Goal: Transaction & Acquisition: Purchase product/service

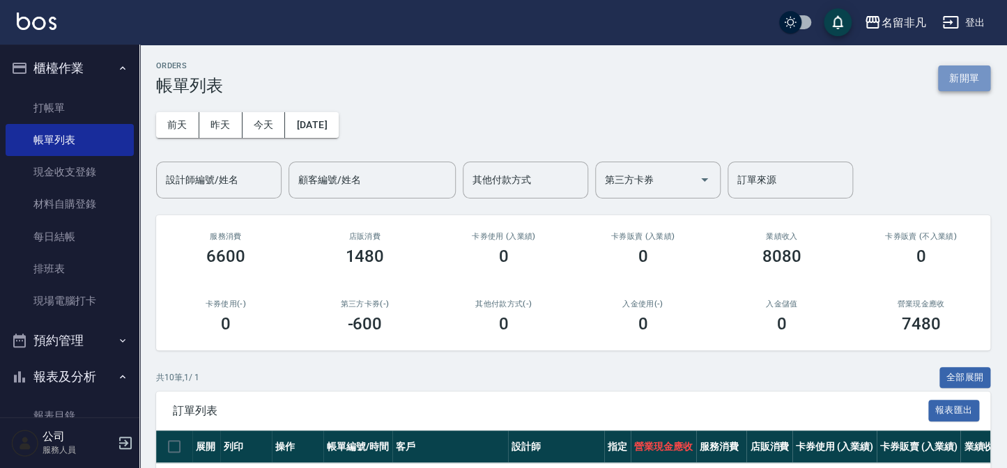
click at [961, 74] on button "新開單" at bounding box center [964, 78] width 52 height 26
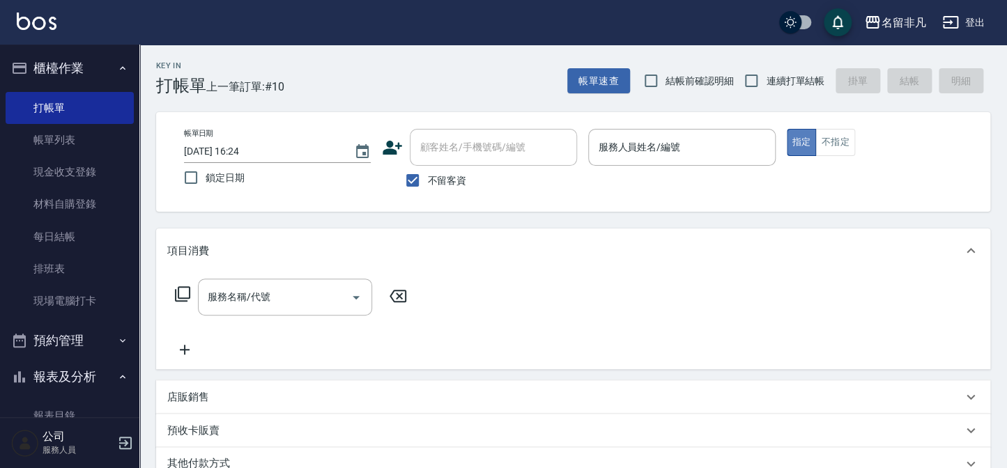
click at [796, 139] on button "指定" at bounding box center [802, 142] width 30 height 27
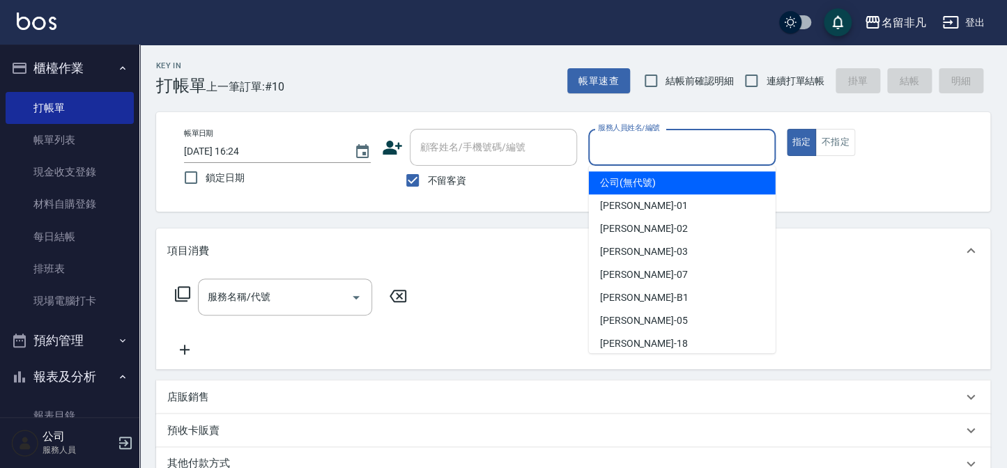
click at [674, 144] on input "服務人員姓名/編號" at bounding box center [681, 147] width 174 height 24
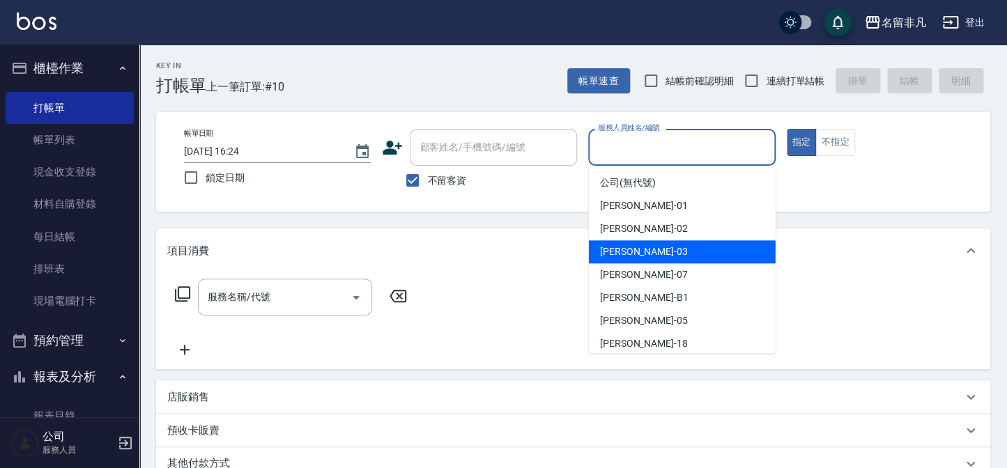
click at [680, 250] on div "[PERSON_NAME] -03" at bounding box center [682, 251] width 187 height 23
type input "[PERSON_NAME]-03"
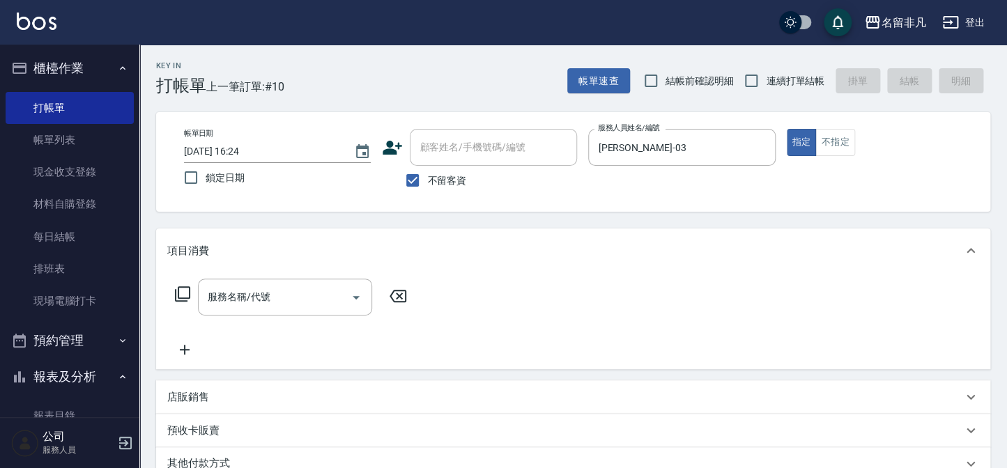
click at [184, 293] on icon at bounding box center [182, 294] width 17 height 17
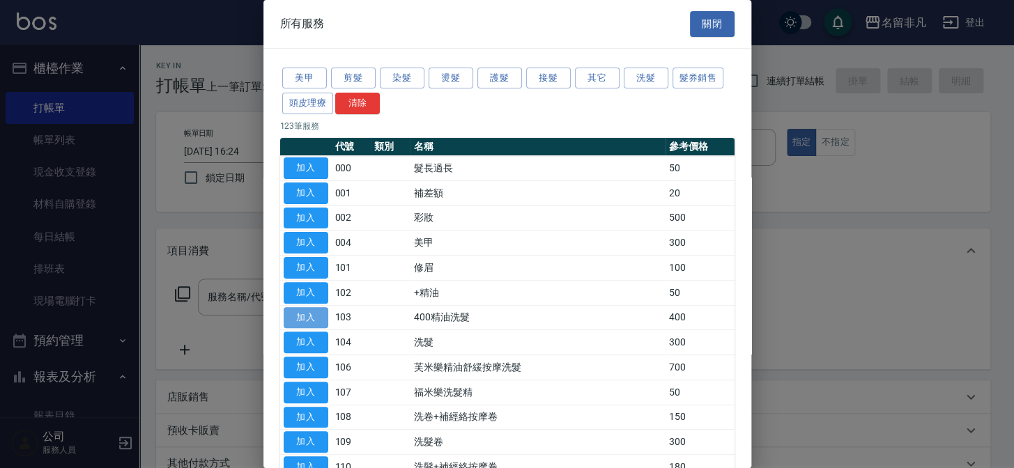
click at [293, 309] on button "加入" at bounding box center [306, 318] width 45 height 22
type input "400精油洗髮(103)"
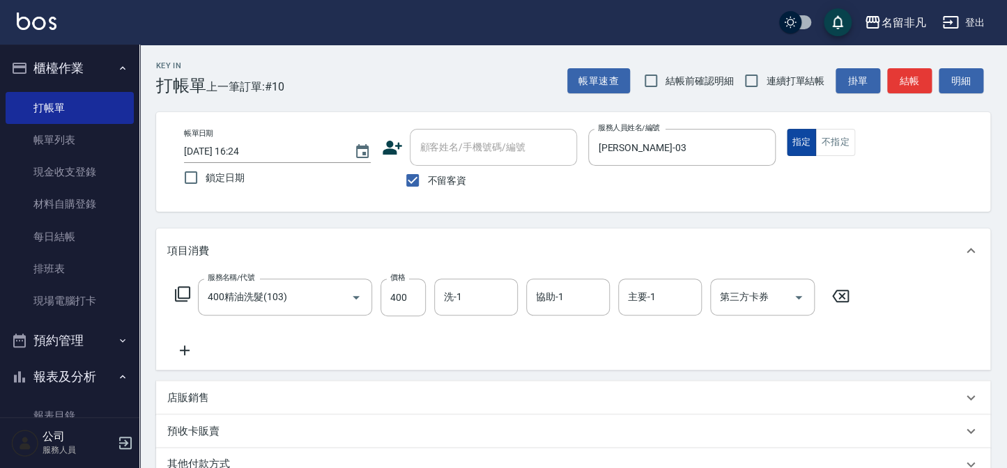
click at [807, 134] on button "指定" at bounding box center [802, 142] width 30 height 27
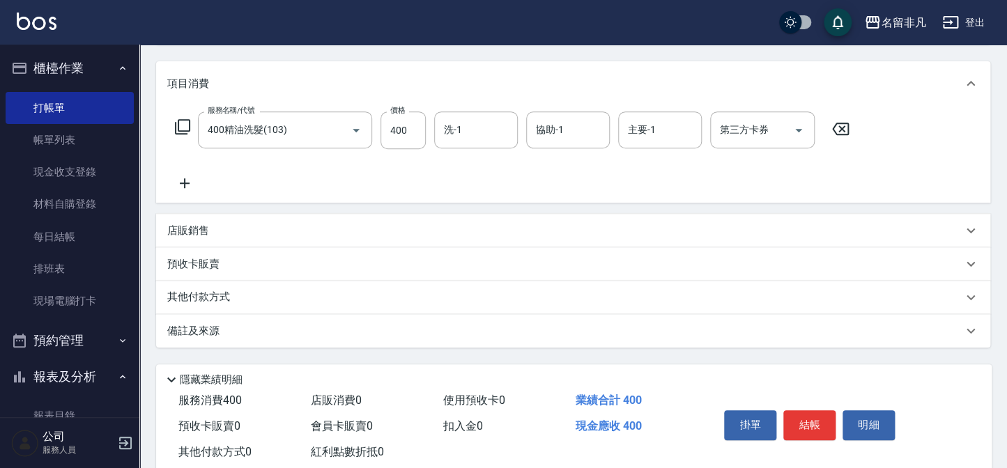
scroll to position [189, 0]
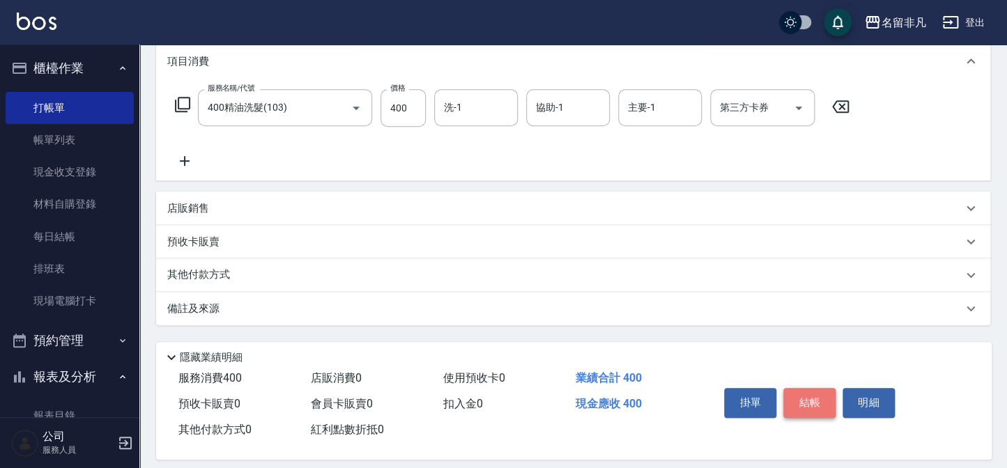
click at [813, 398] on button "結帳" at bounding box center [809, 402] width 52 height 29
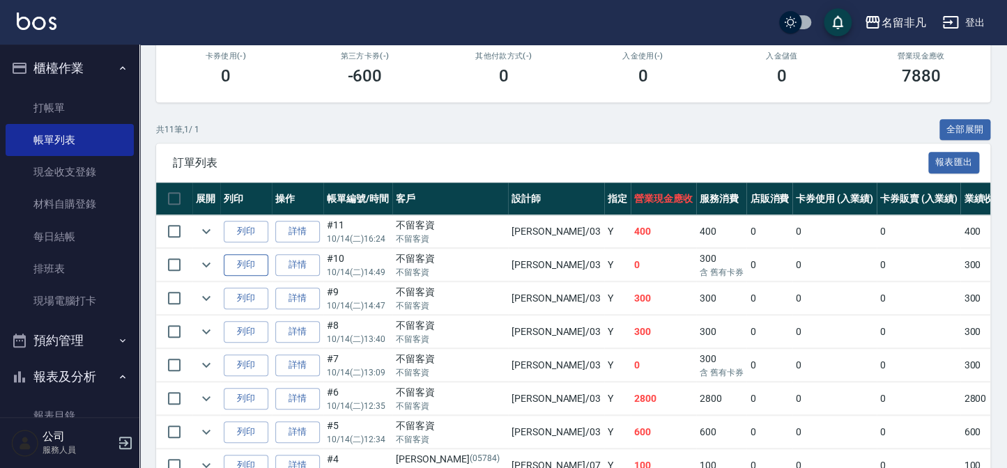
scroll to position [253, 0]
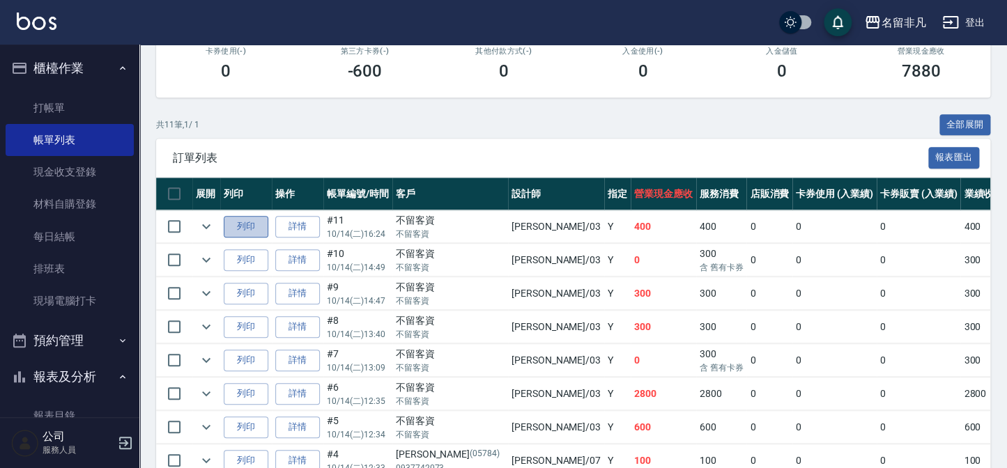
click at [240, 219] on button "列印" at bounding box center [246, 227] width 45 height 22
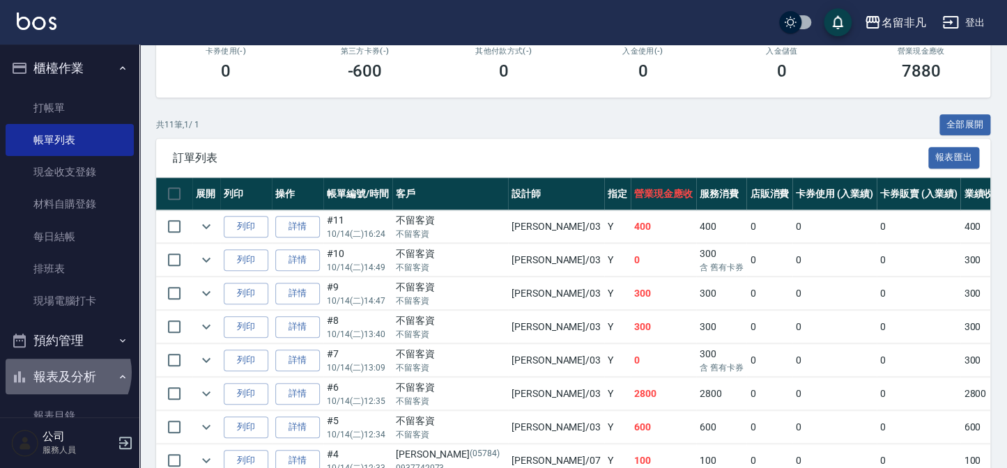
click at [65, 372] on button "報表及分析" at bounding box center [70, 377] width 128 height 36
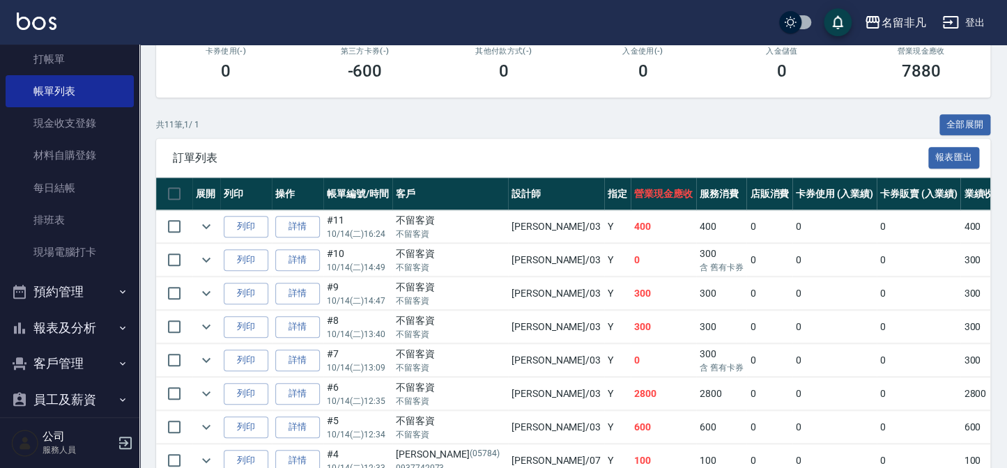
scroll to position [101, 0]
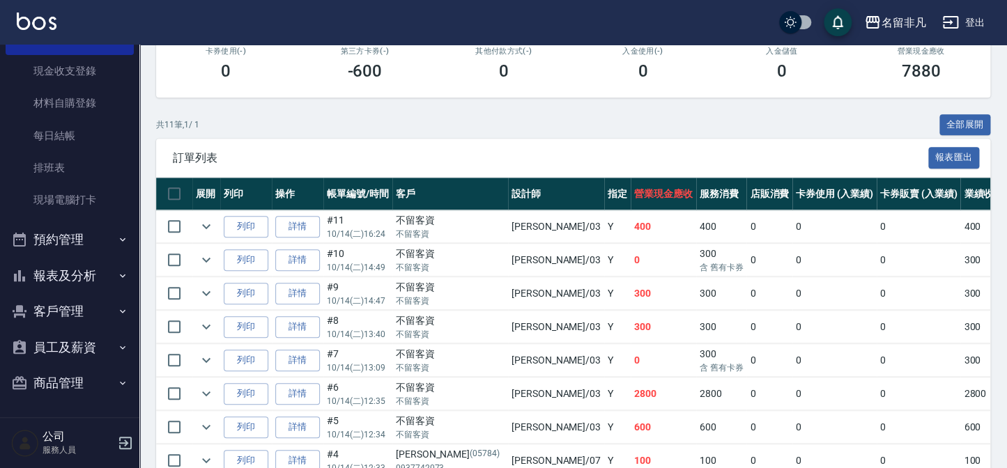
click at [49, 269] on button "報表及分析" at bounding box center [70, 276] width 128 height 36
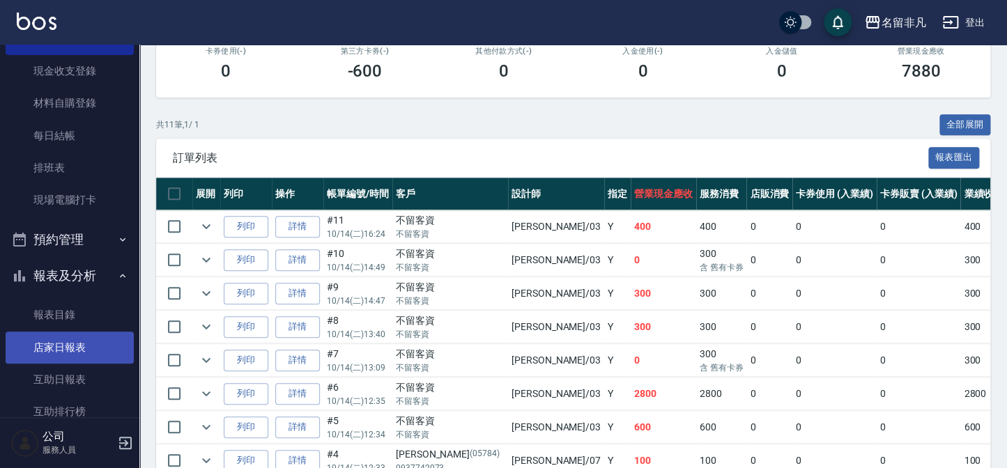
scroll to position [164, 0]
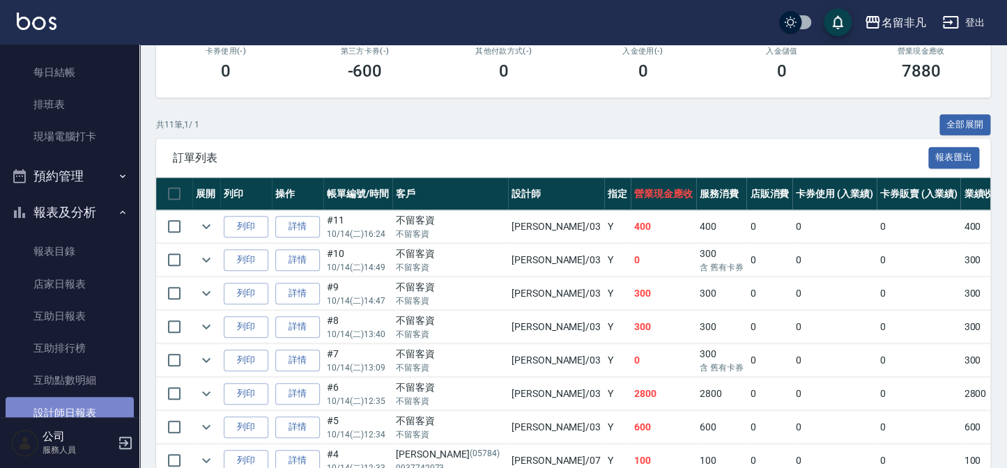
click at [82, 415] on link "設計師日報表" at bounding box center [70, 413] width 128 height 32
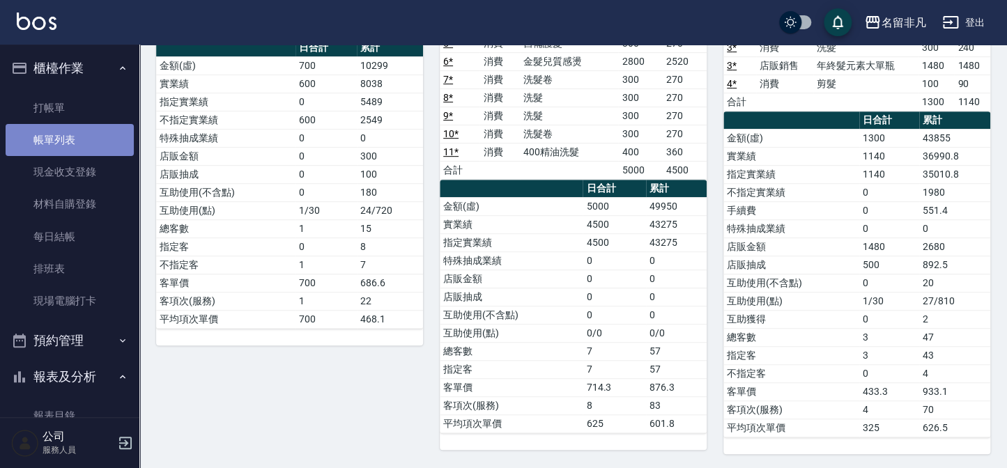
click at [69, 135] on link "帳單列表" at bounding box center [70, 140] width 128 height 32
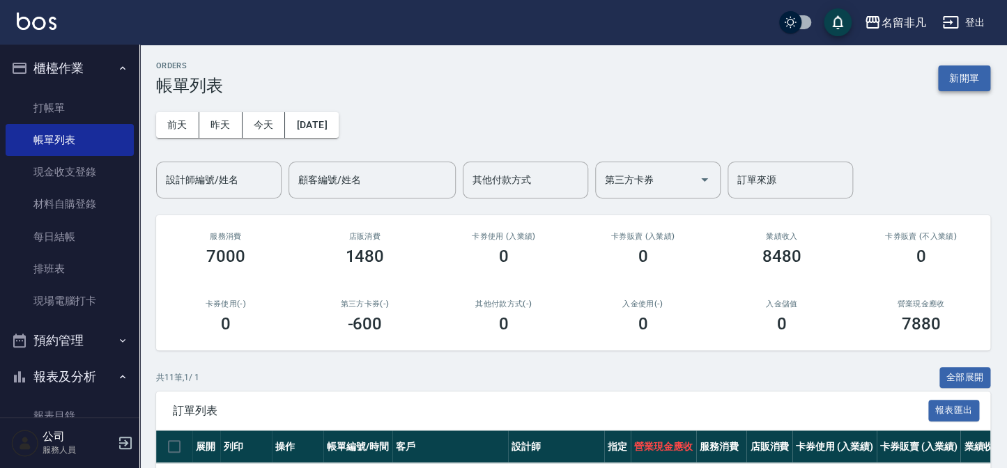
click at [958, 76] on button "新開單" at bounding box center [964, 78] width 52 height 26
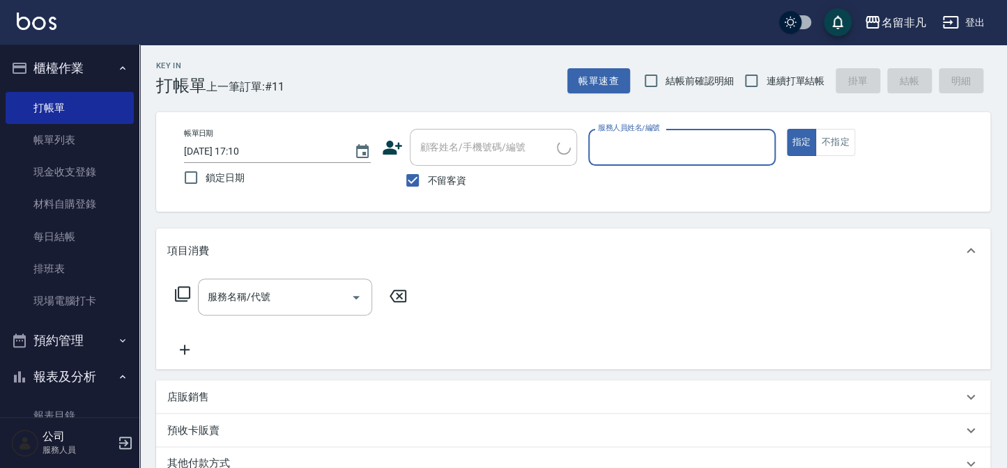
click at [673, 150] on input "服務人員姓名/編號" at bounding box center [681, 147] width 174 height 24
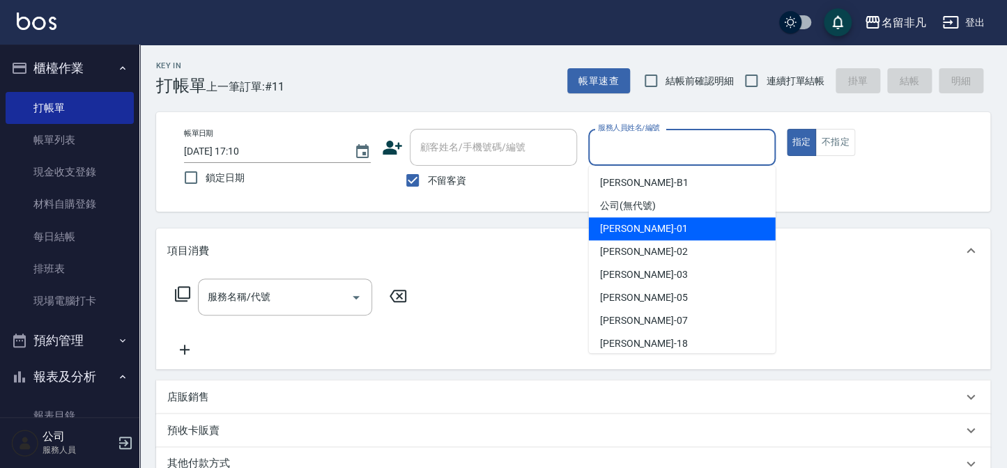
click at [649, 240] on div "[PERSON_NAME]-02" at bounding box center [682, 251] width 187 height 23
type input "[PERSON_NAME]-02"
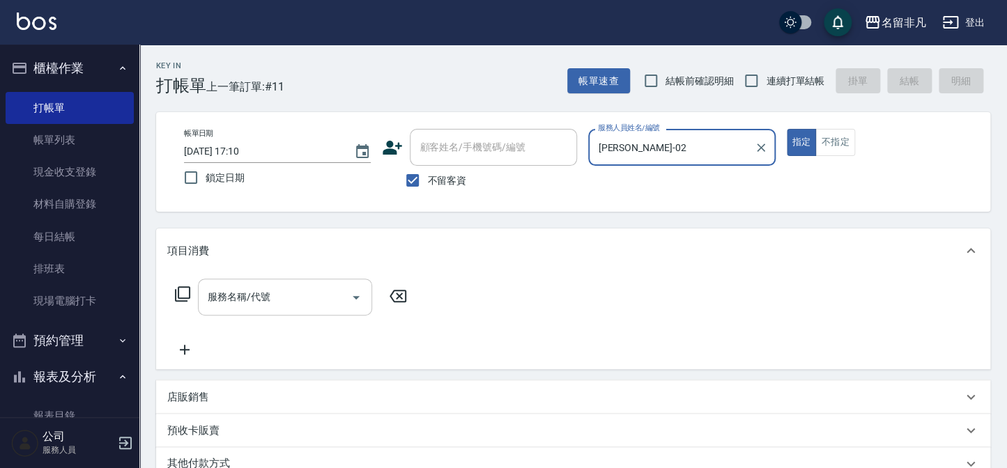
click at [274, 286] on input "服務名稱/代號" at bounding box center [274, 297] width 141 height 24
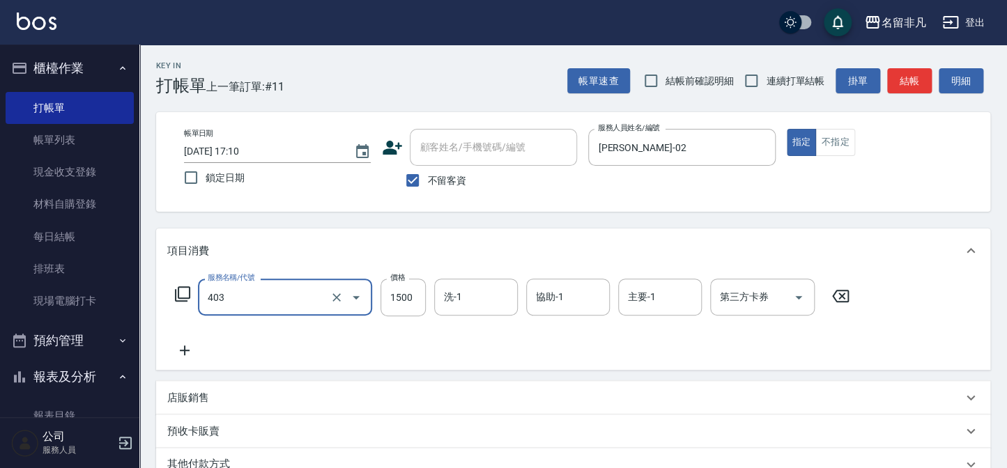
type input "染髮(403)"
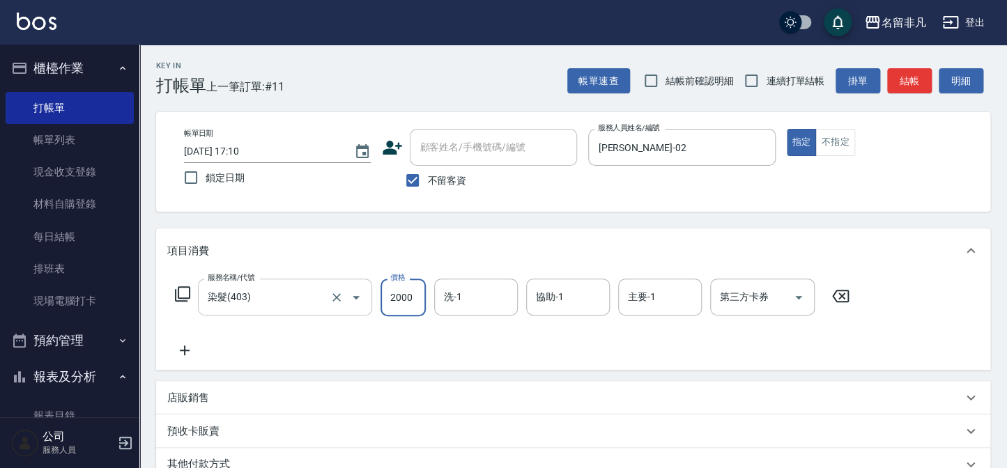
type input "2000"
click at [909, 84] on button "結帳" at bounding box center [909, 81] width 45 height 26
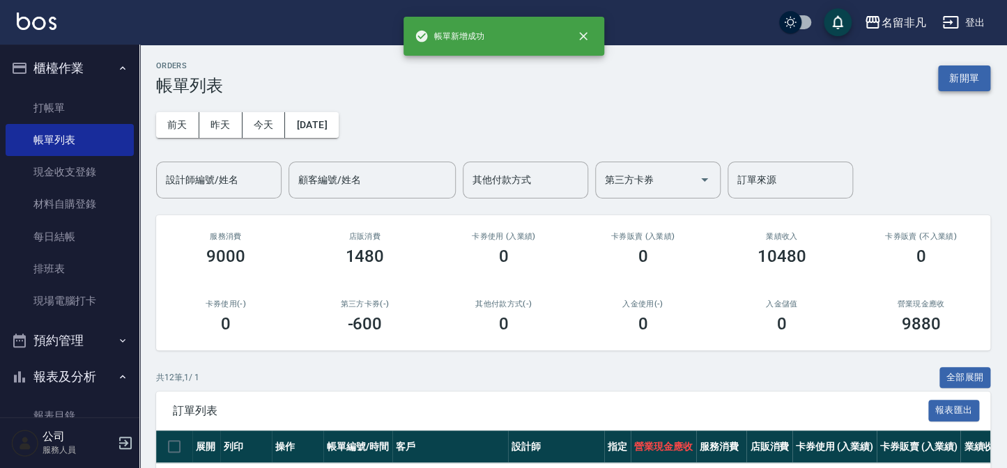
click at [975, 78] on button "新開單" at bounding box center [964, 78] width 52 height 26
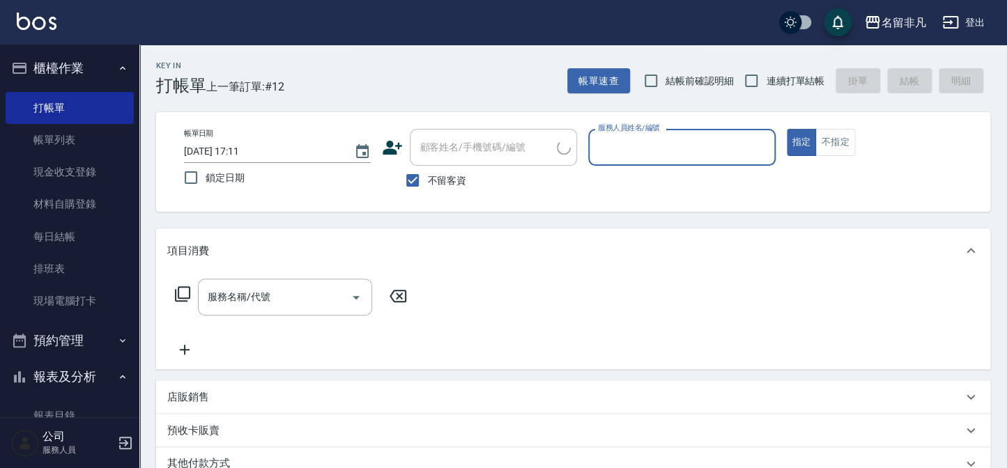
click at [741, 153] on input "服務人員姓名/編號" at bounding box center [681, 147] width 174 height 24
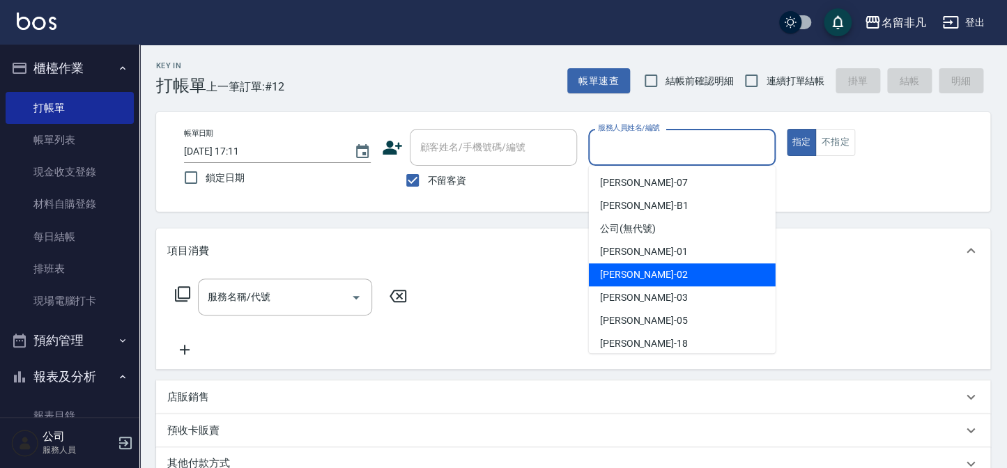
drag, startPoint x: 650, startPoint y: 280, endPoint x: 606, endPoint y: 283, distance: 44.0
click at [646, 284] on div "[PERSON_NAME]-02" at bounding box center [682, 274] width 187 height 23
type input "[PERSON_NAME]-02"
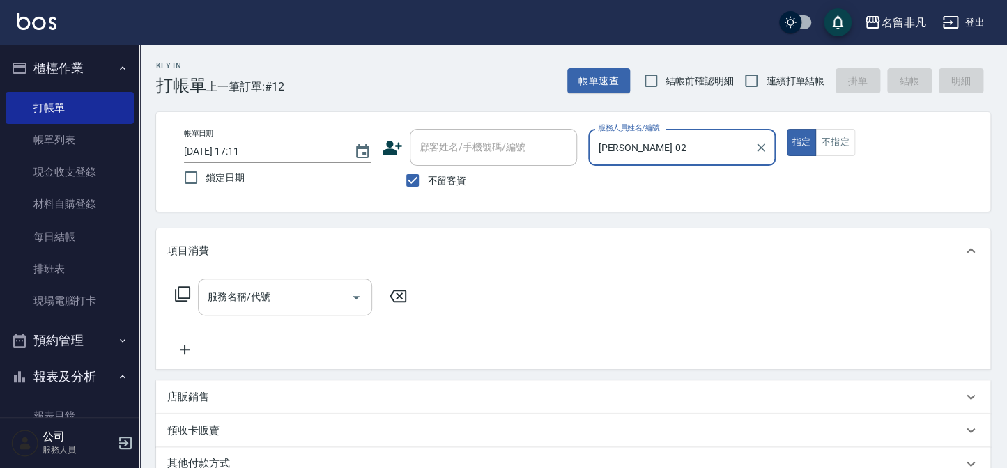
click at [279, 302] on input "服務名稱/代號" at bounding box center [274, 297] width 141 height 24
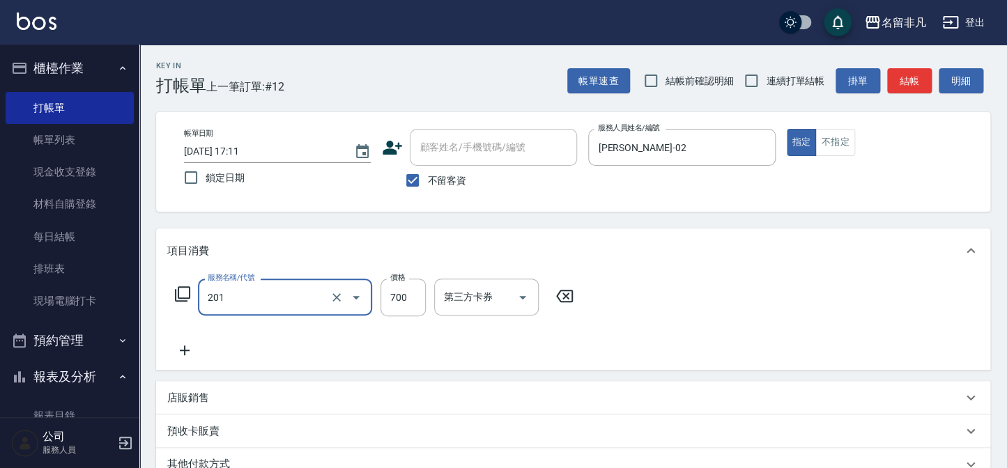
type input "洗+剪(201)"
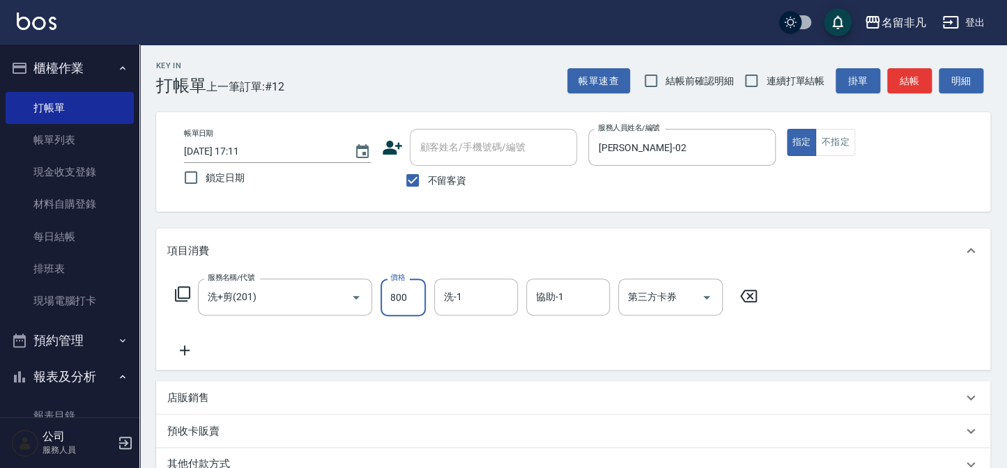
type input "800"
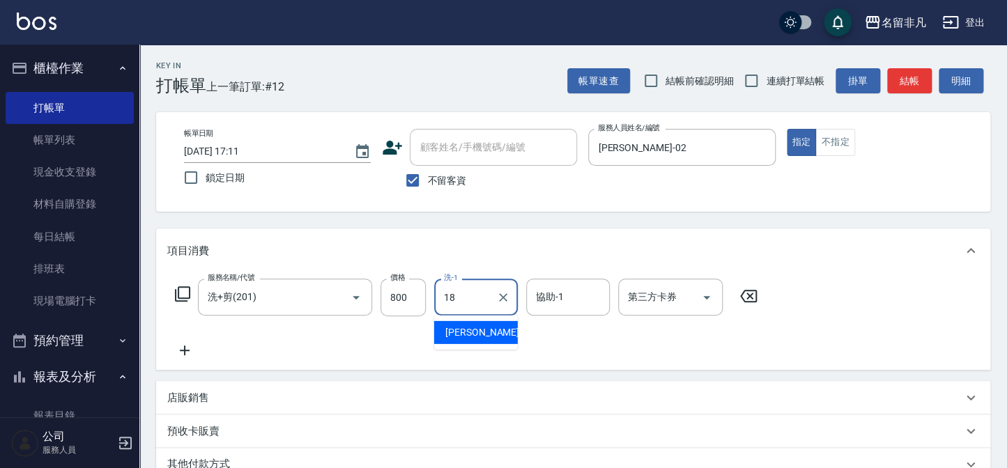
type input "[PERSON_NAME]-18"
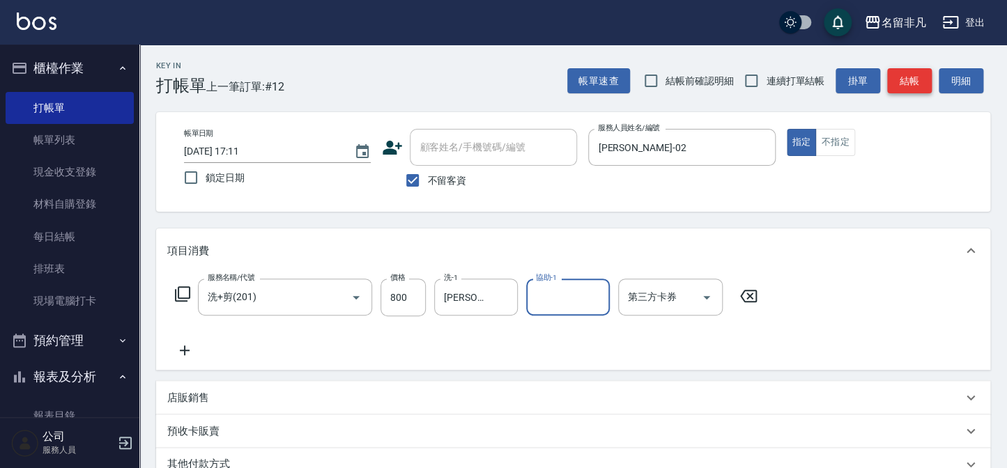
click at [916, 83] on button "結帳" at bounding box center [909, 81] width 45 height 26
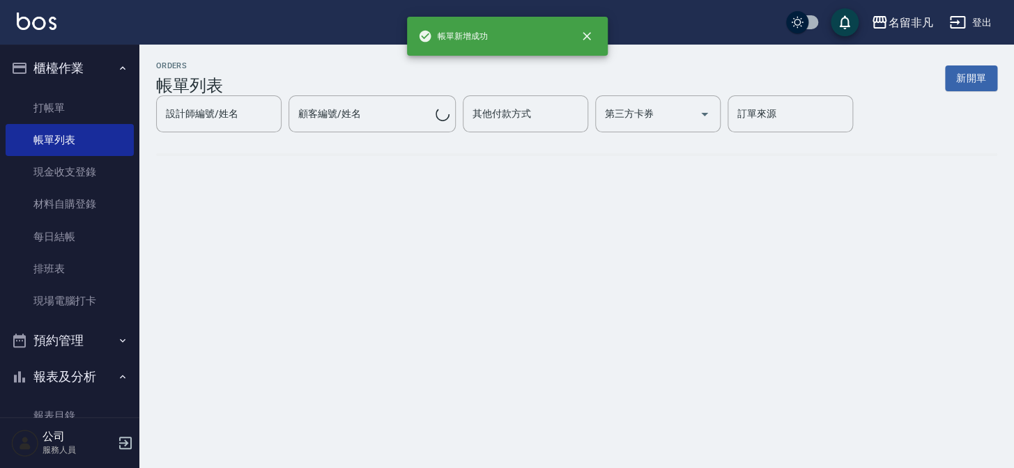
click at [977, 81] on button "新開單" at bounding box center [971, 78] width 52 height 26
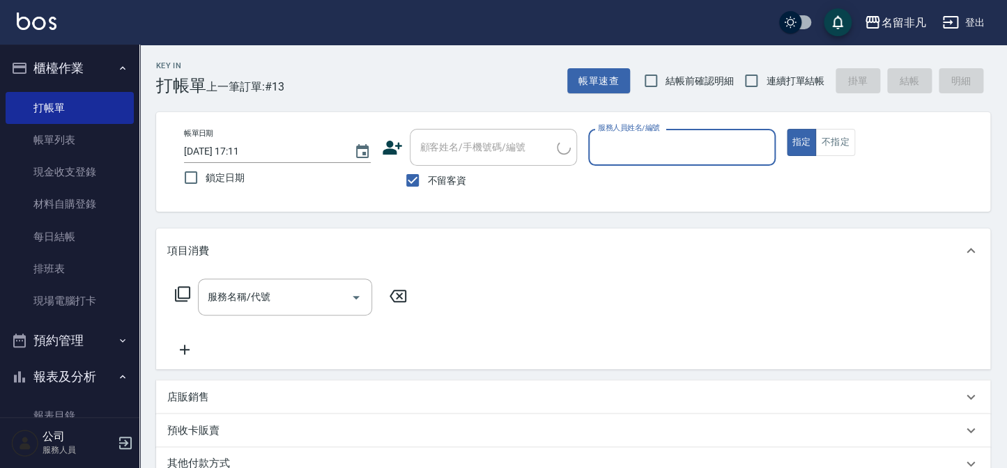
click at [676, 144] on input "服務人員姓名/編號" at bounding box center [681, 147] width 174 height 24
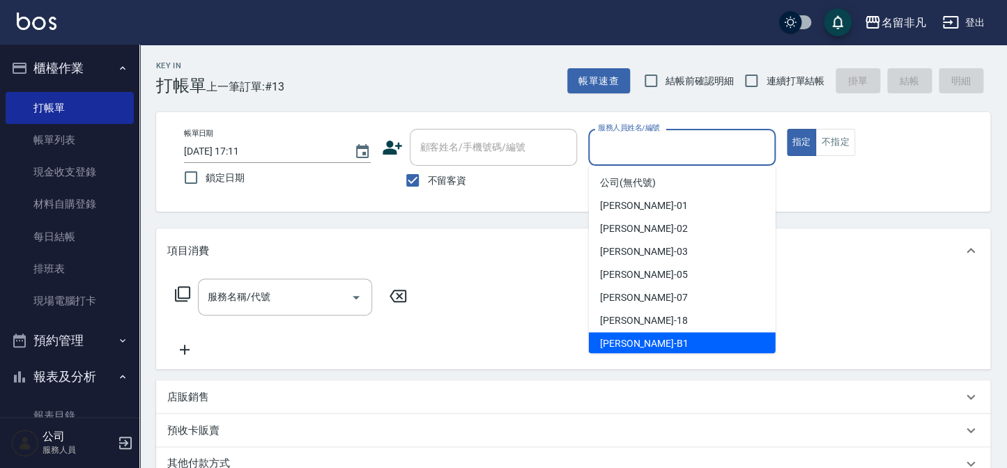
click at [630, 341] on span "[PERSON_NAME] -B1" at bounding box center [644, 343] width 88 height 15
type input "乃華乃華-B1"
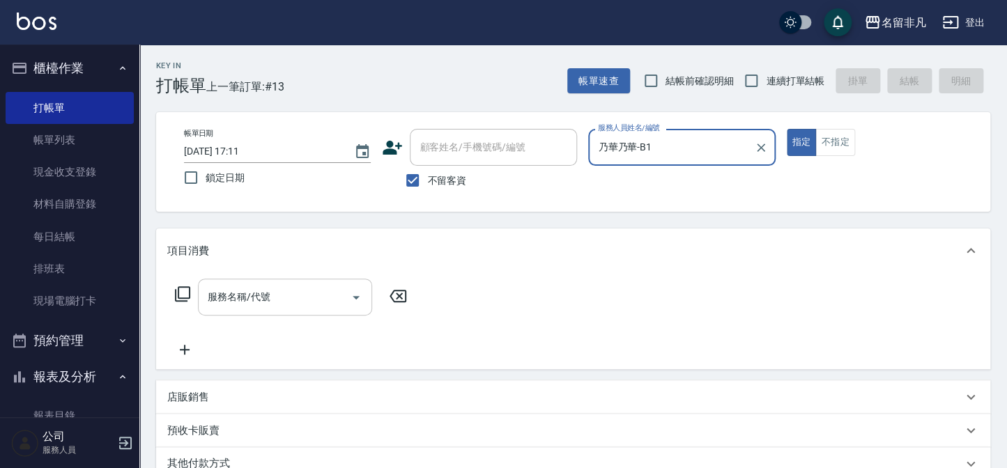
click at [329, 304] on input "服務名稱/代號" at bounding box center [274, 297] width 141 height 24
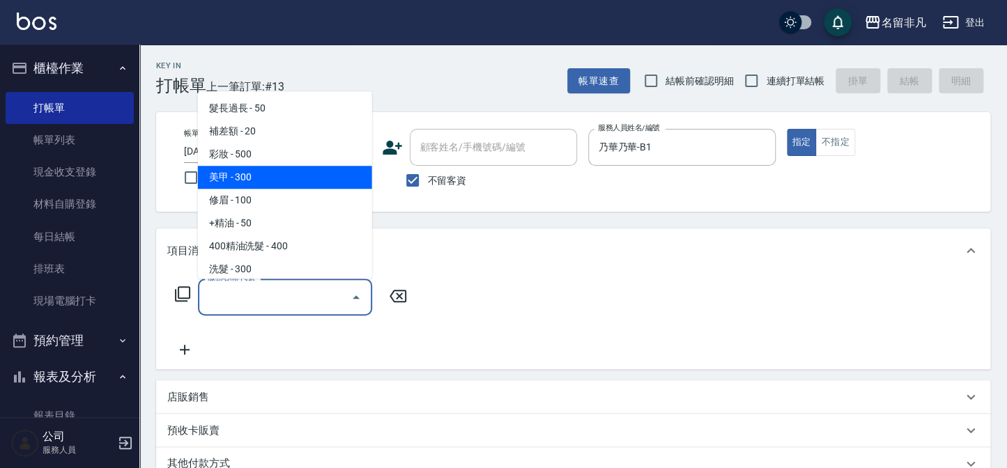
click at [229, 176] on span "美甲 - 300" at bounding box center [285, 177] width 174 height 23
type input "美甲(004)"
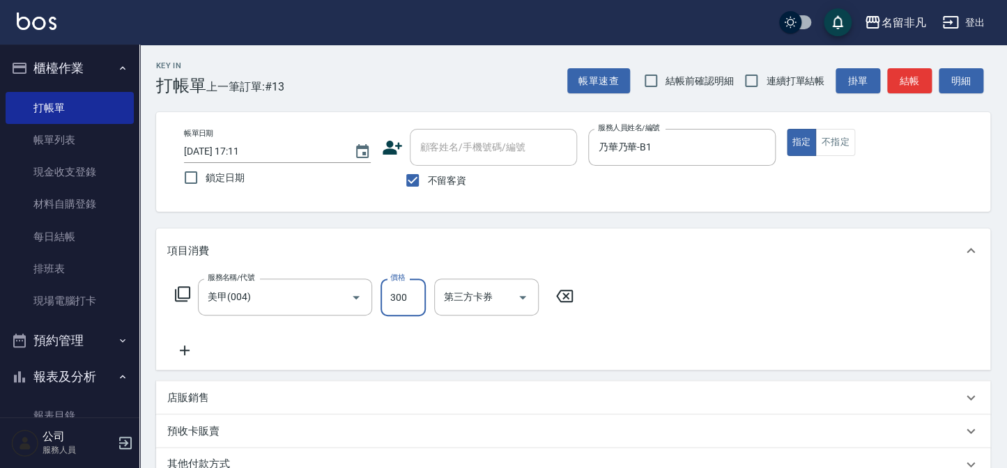
click at [390, 297] on input "300" at bounding box center [402, 298] width 45 height 38
type input "850"
click at [918, 81] on button "結帳" at bounding box center [909, 81] width 45 height 26
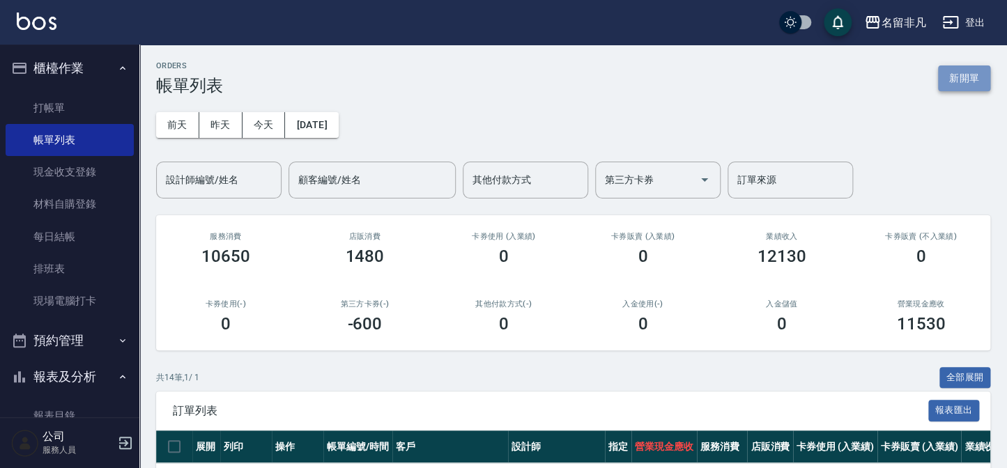
click at [962, 78] on button "新開單" at bounding box center [964, 78] width 52 height 26
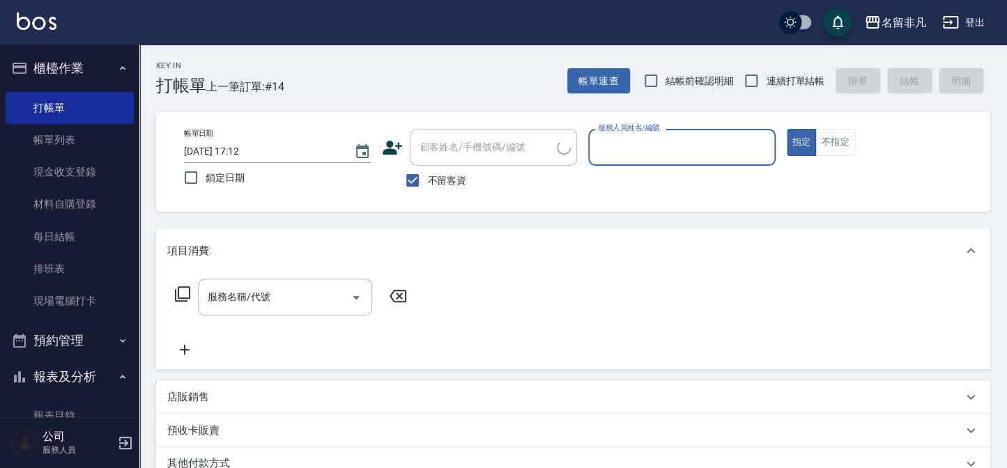
click at [683, 146] on input "服務人員姓名/編號" at bounding box center [681, 147] width 174 height 24
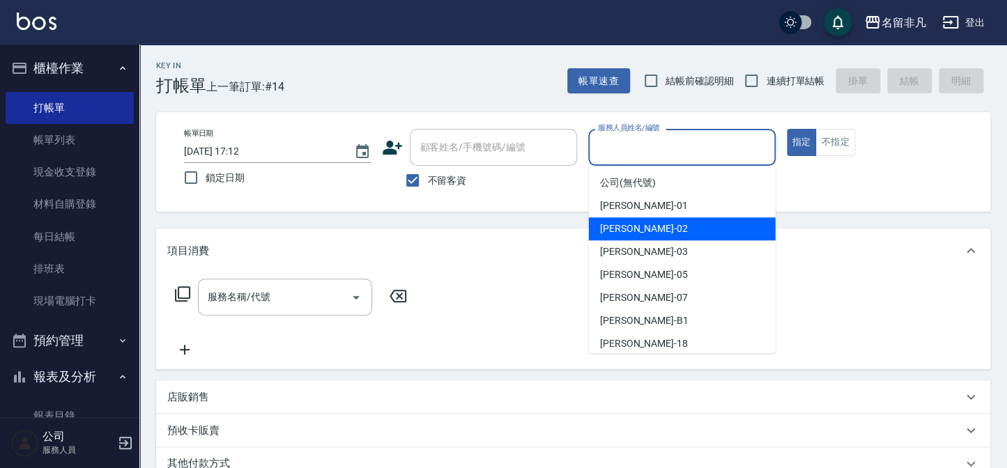
drag, startPoint x: 642, startPoint y: 223, endPoint x: 633, endPoint y: 222, distance: 8.5
click at [642, 222] on span "[PERSON_NAME]-02" at bounding box center [644, 229] width 88 height 15
type input "[PERSON_NAME]-02"
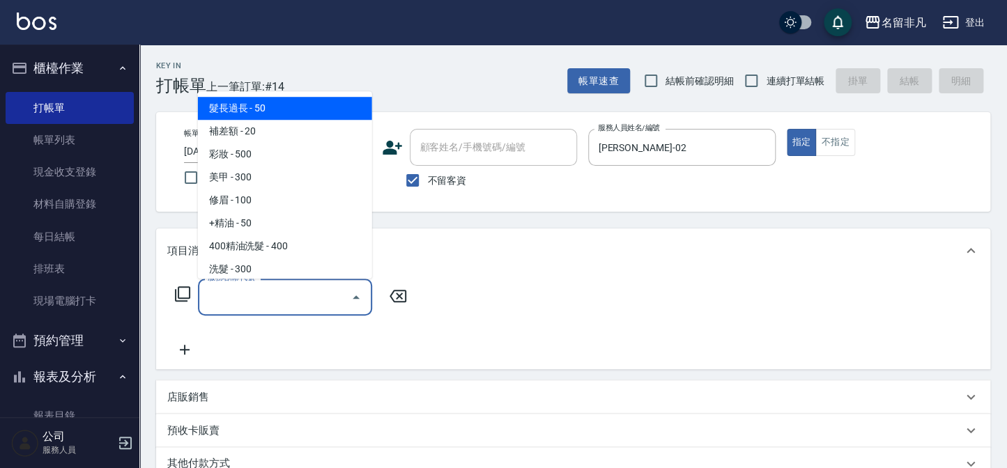
click at [318, 302] on input "服務名稱/代號" at bounding box center [274, 297] width 141 height 24
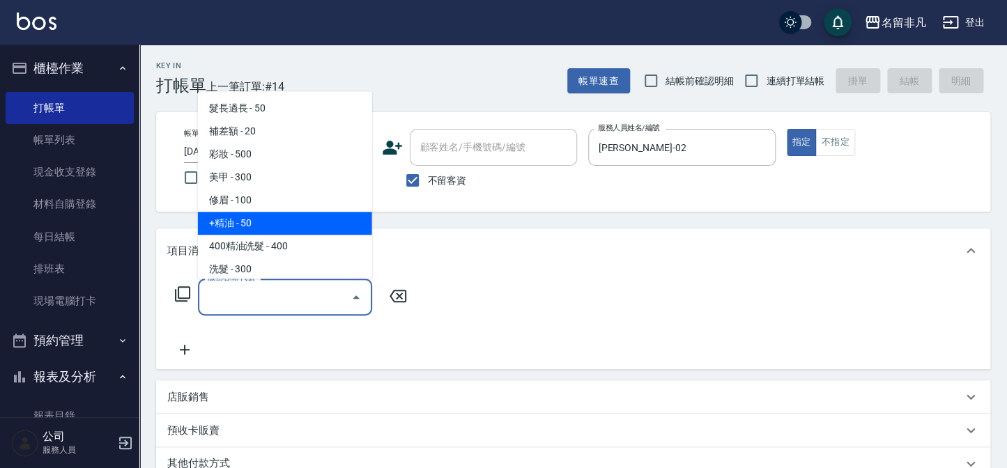
click at [188, 292] on icon at bounding box center [182, 294] width 17 height 17
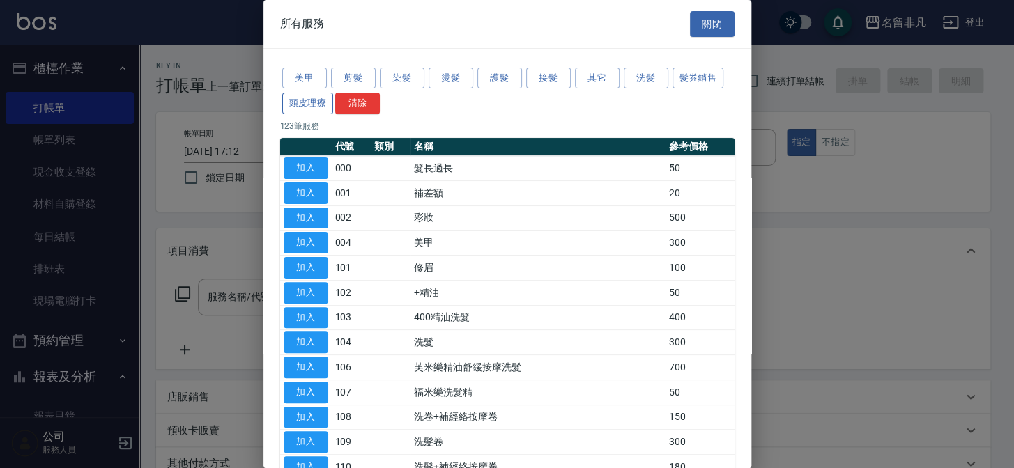
click at [306, 100] on button "頭皮理療" at bounding box center [308, 104] width 52 height 22
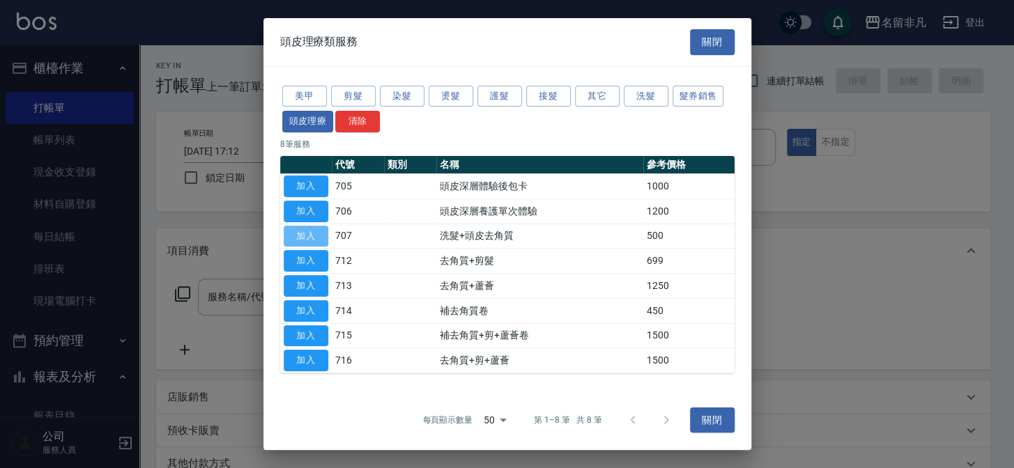
drag, startPoint x: 309, startPoint y: 229, endPoint x: 404, endPoint y: 255, distance: 98.2
click at [311, 229] on button "加入" at bounding box center [306, 236] width 45 height 22
type input "洗髮+頭皮去角質(707)"
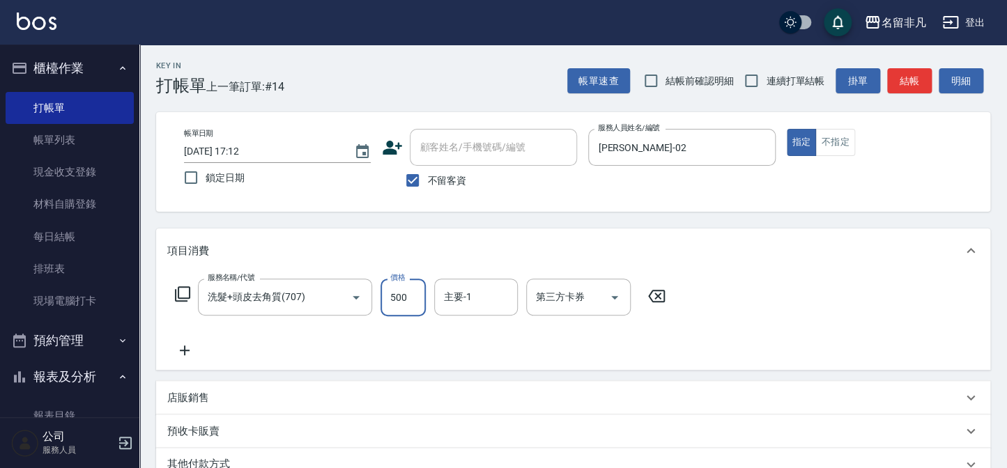
click at [408, 295] on input "500" at bounding box center [402, 298] width 45 height 38
type input "600"
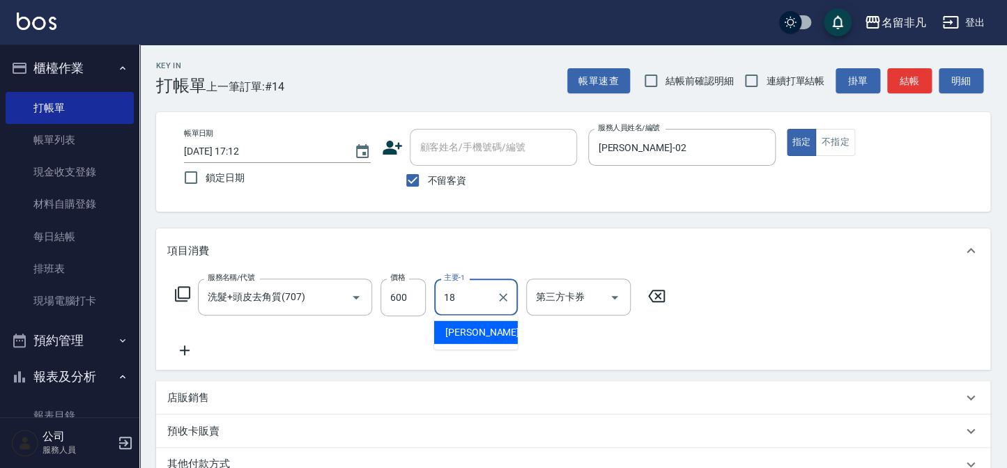
type input "[PERSON_NAME]-18"
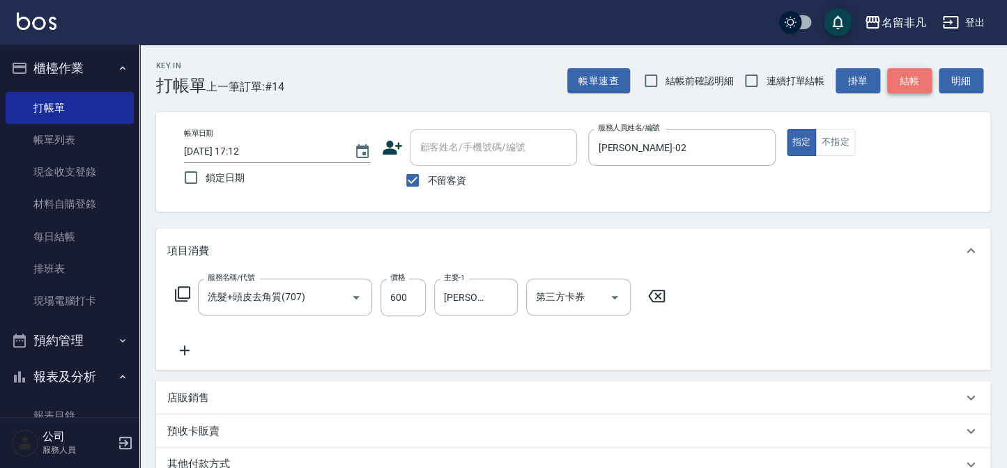
click at [913, 77] on button "結帳" at bounding box center [909, 81] width 45 height 26
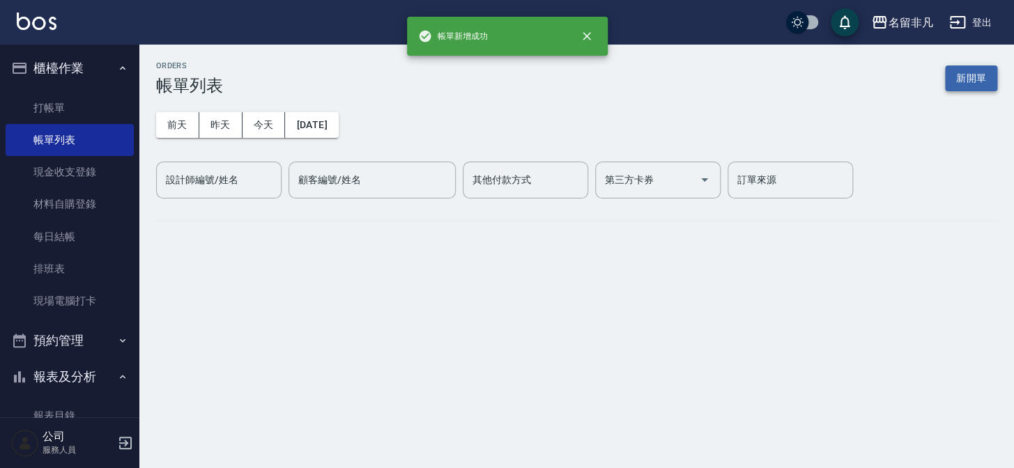
click at [972, 86] on button "新開單" at bounding box center [971, 78] width 52 height 26
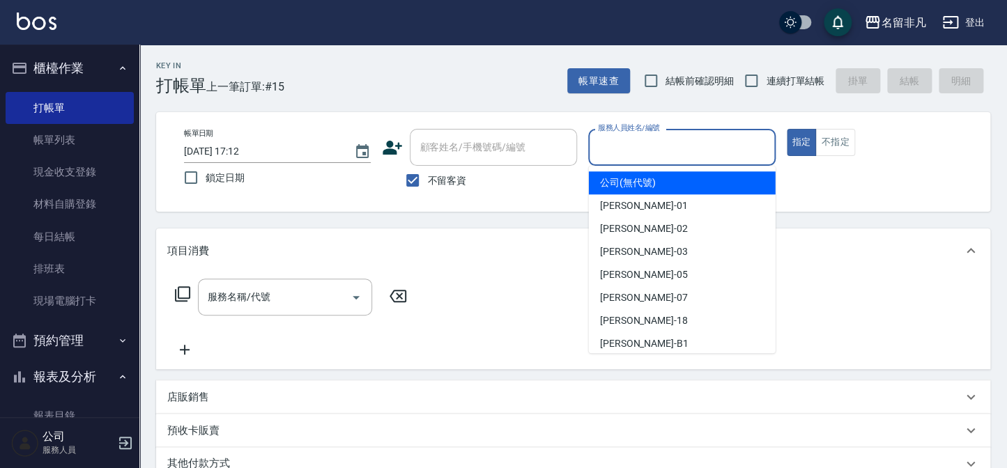
drag, startPoint x: 729, startPoint y: 151, endPoint x: 689, endPoint y: 238, distance: 95.7
click at [727, 154] on input "服務人員姓名/編號" at bounding box center [681, 147] width 174 height 24
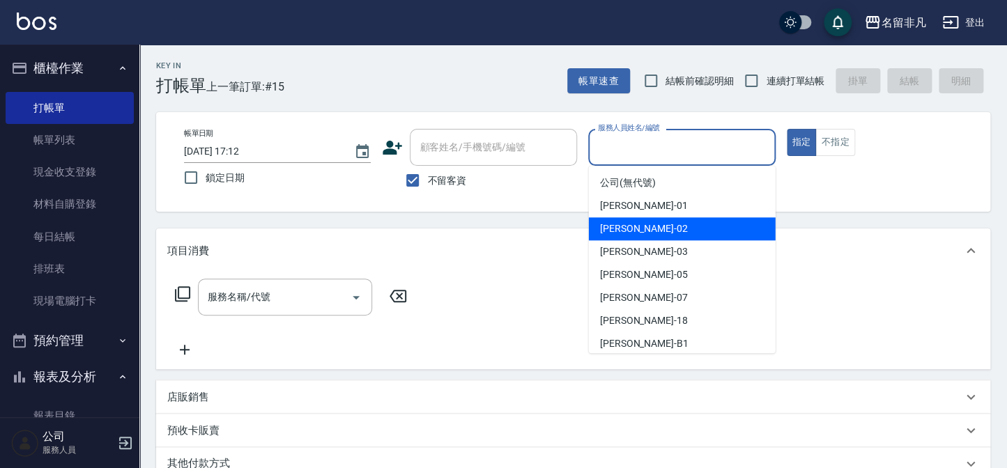
click at [640, 220] on div "[PERSON_NAME]-02" at bounding box center [682, 228] width 187 height 23
type input "[PERSON_NAME]-02"
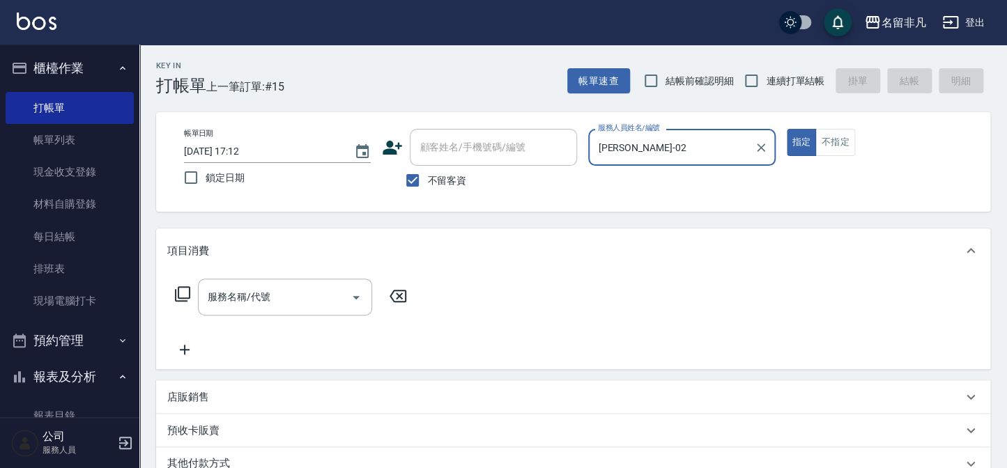
click at [173, 284] on div "服務名稱/代號 服務名稱/代號" at bounding box center [291, 297] width 248 height 37
click at [179, 291] on icon at bounding box center [182, 294] width 17 height 17
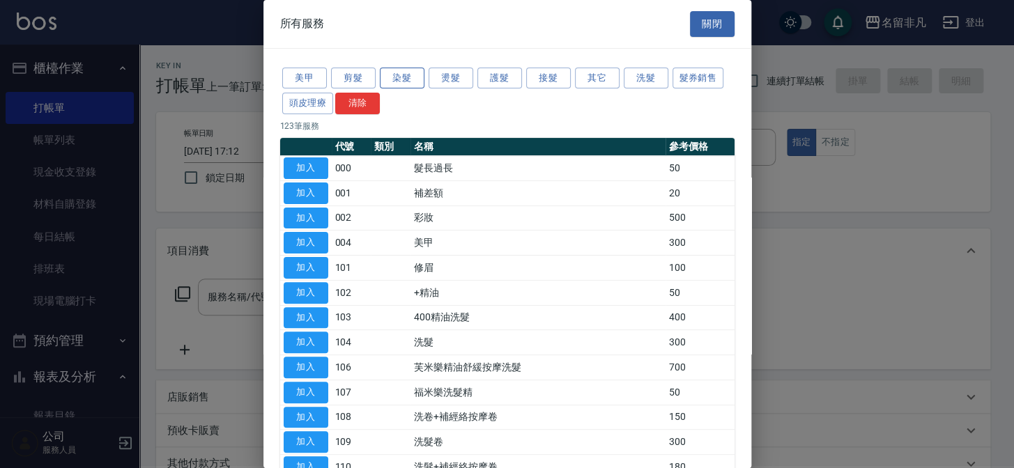
click at [406, 83] on button "染髮" at bounding box center [402, 79] width 45 height 22
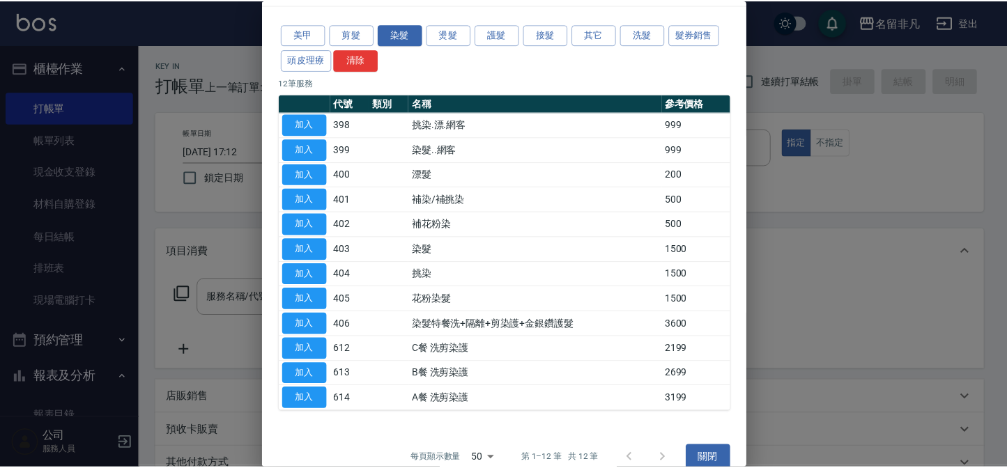
scroll to position [62, 0]
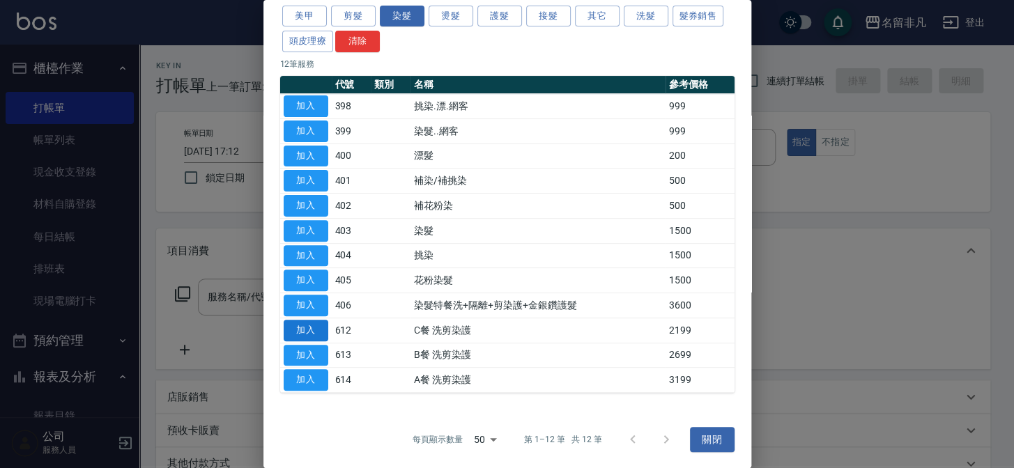
click at [315, 327] on button "加入" at bounding box center [306, 331] width 45 height 22
type input "C餐 洗剪染護(612)"
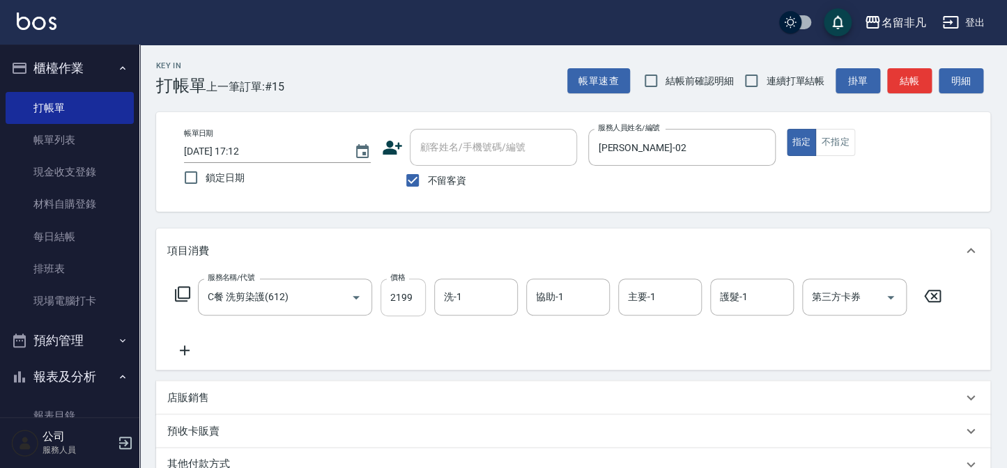
click at [394, 304] on input "2199" at bounding box center [402, 298] width 45 height 38
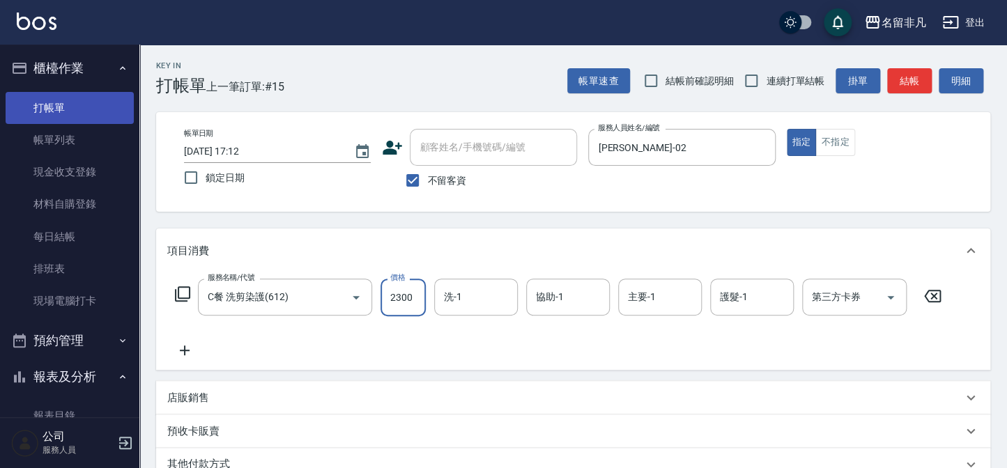
type input "2300"
type input "1"
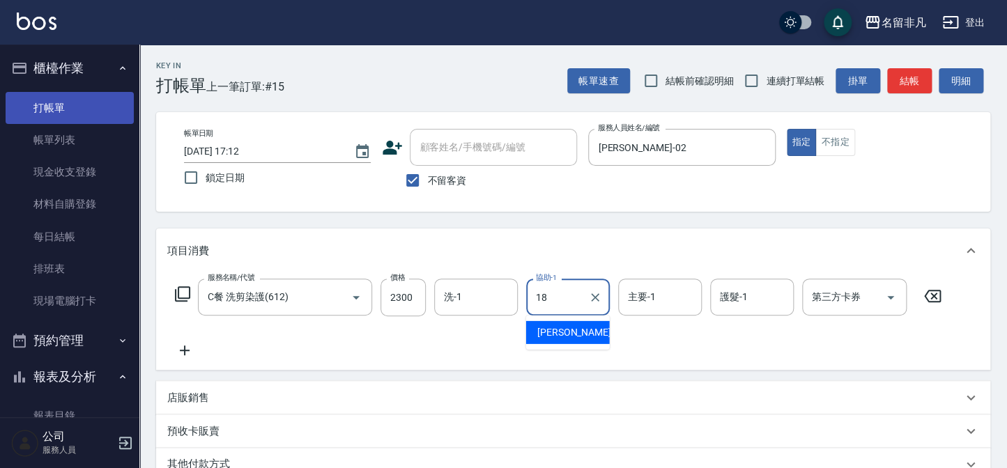
type input "[PERSON_NAME]-18"
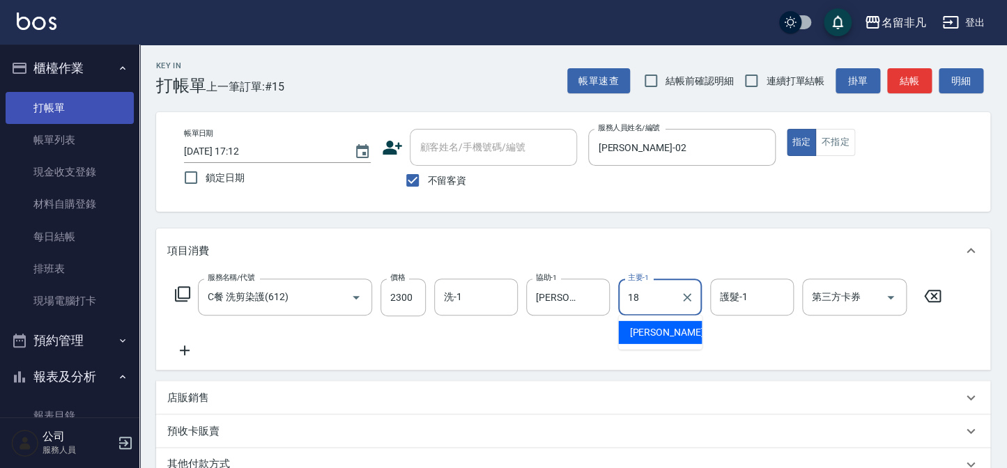
type input "[PERSON_NAME]-18"
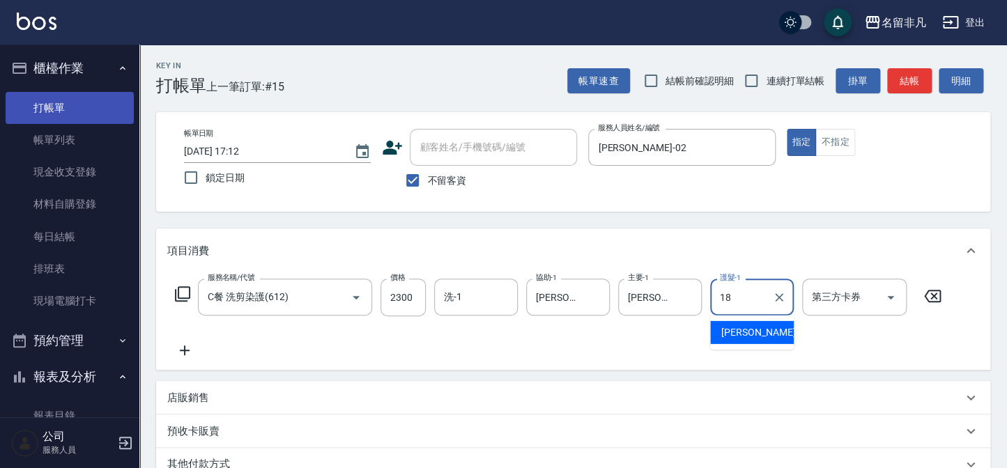
type input "[PERSON_NAME]-18"
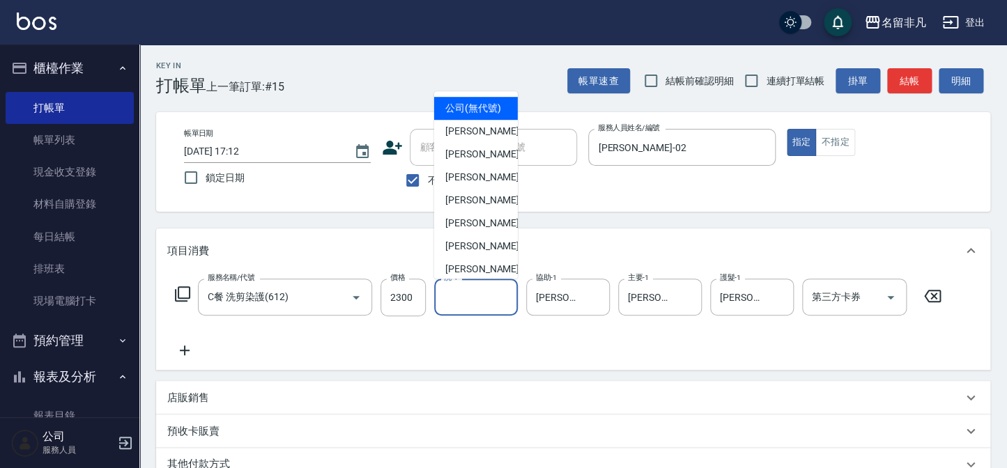
click at [461, 300] on input "洗-1" at bounding box center [475, 297] width 71 height 24
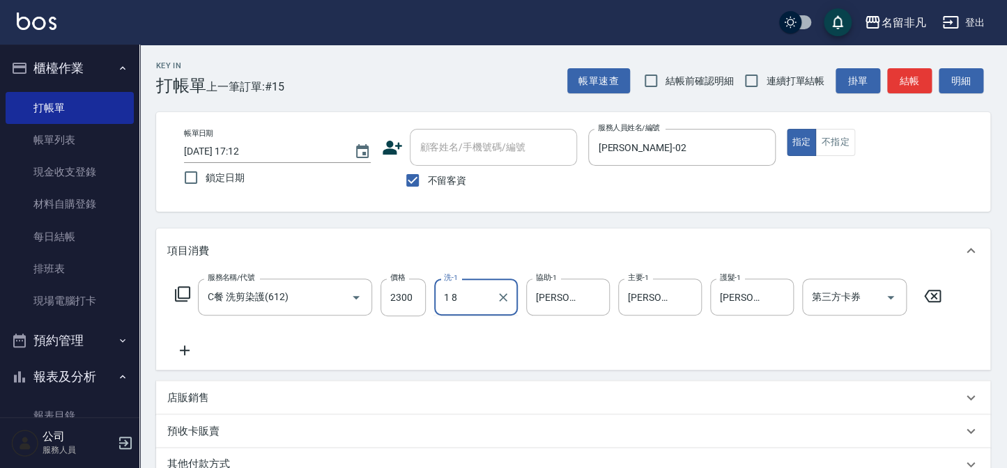
type input "1 8"
type input "[PERSON_NAME]-18"
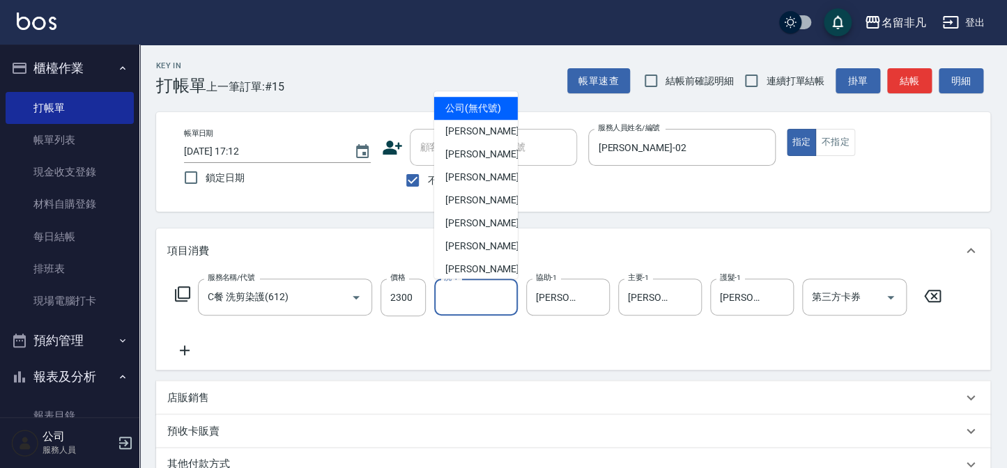
click at [461, 297] on input "洗-1" at bounding box center [475, 297] width 71 height 24
click at [470, 254] on span "[PERSON_NAME]-18" at bounding box center [489, 246] width 88 height 15
type input "[PERSON_NAME]-18"
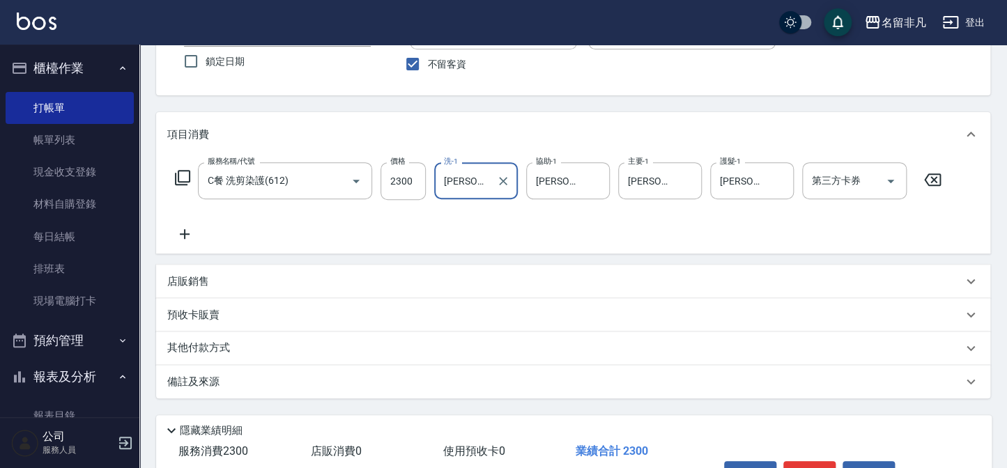
scroll to position [126, 0]
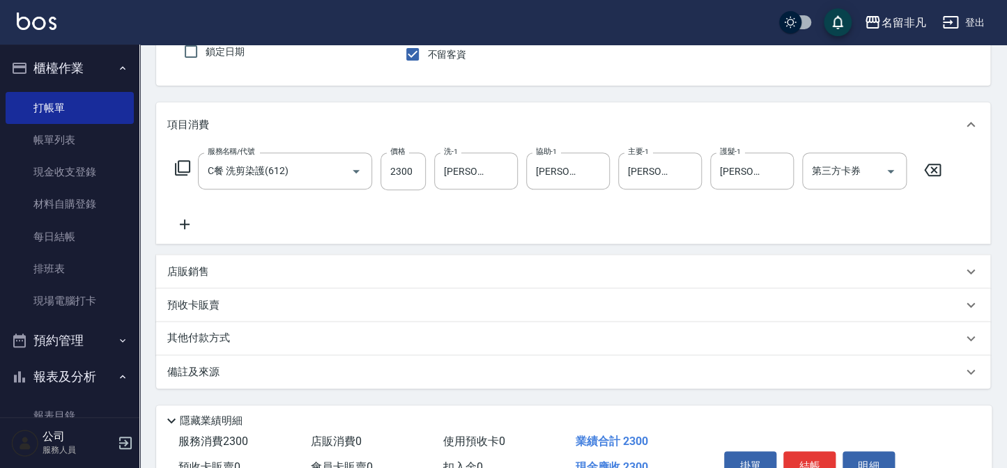
click at [291, 339] on div "其他付款方式" at bounding box center [564, 338] width 795 height 15
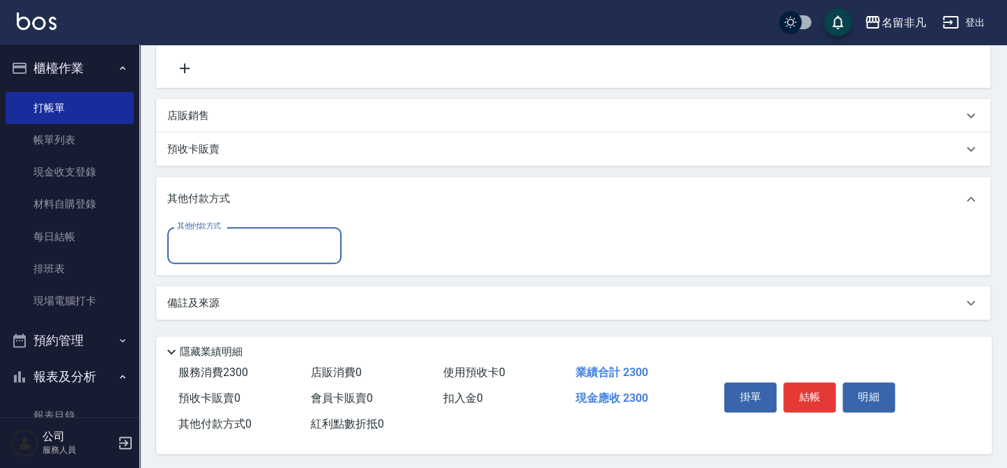
scroll to position [288, 0]
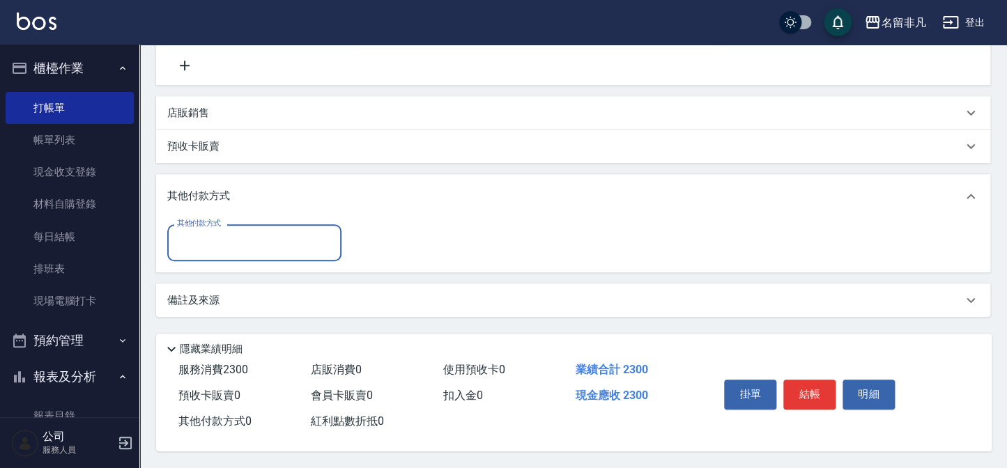
click at [239, 238] on input "其他付款方式" at bounding box center [254, 243] width 162 height 24
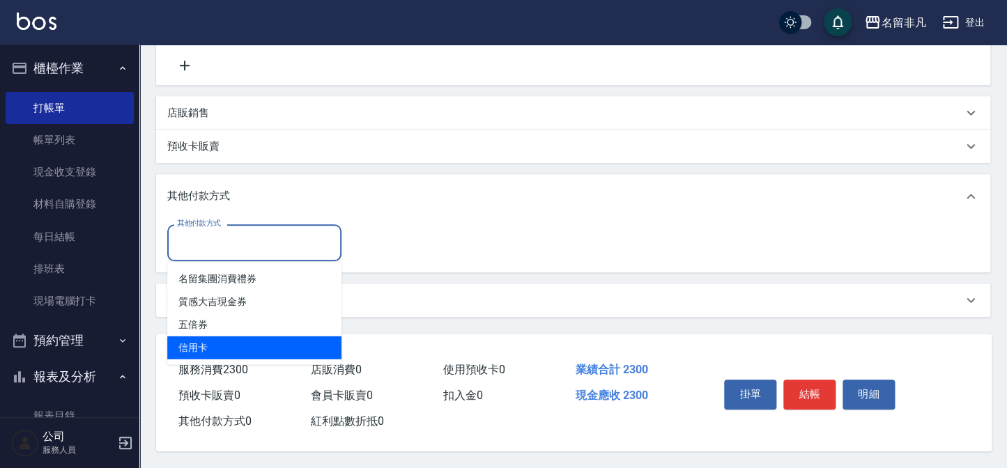
click at [227, 336] on span "信用卡" at bounding box center [254, 347] width 174 height 23
type input "信用卡"
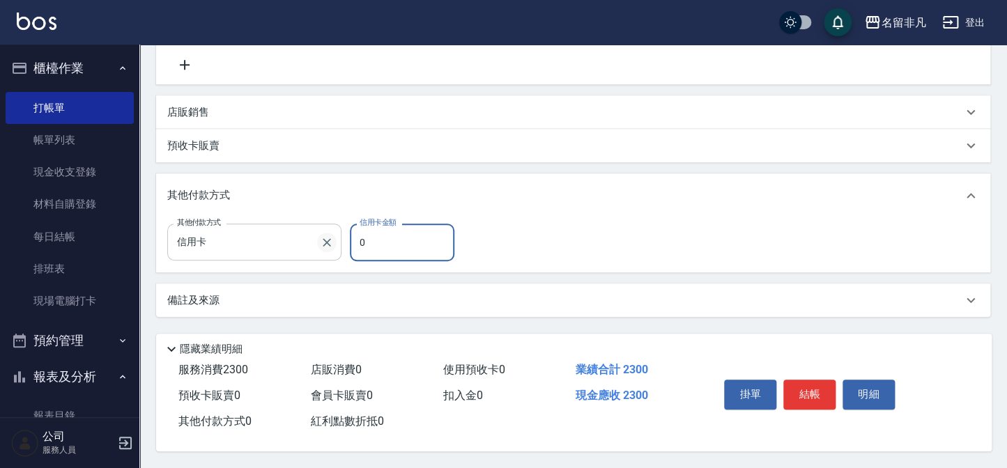
drag, startPoint x: 409, startPoint y: 244, endPoint x: 325, endPoint y: 247, distance: 84.4
click at [325, 247] on div "其他付款方式 信用卡 其他付款方式 信用卡金額 0 信用卡金額" at bounding box center [314, 243] width 295 height 38
drag, startPoint x: 585, startPoint y: 321, endPoint x: 571, endPoint y: 304, distance: 21.9
click at [585, 321] on div "Key In 打帳單 上一筆訂單:#15 帳單速查 結帳前確認明細 連續打單結帳 掛單 結帳 明細 帳單日期 [DATE] 17:12 鎖定日期 顧客姓名/手…" at bounding box center [572, 113] width 867 height 709
click at [411, 243] on input "0" at bounding box center [402, 243] width 105 height 38
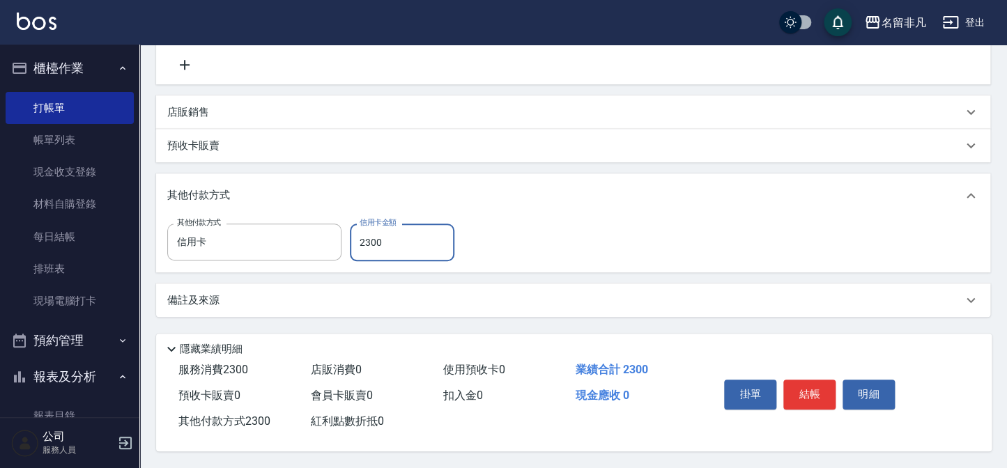
type input "2300"
click at [799, 380] on button "結帳" at bounding box center [809, 394] width 52 height 29
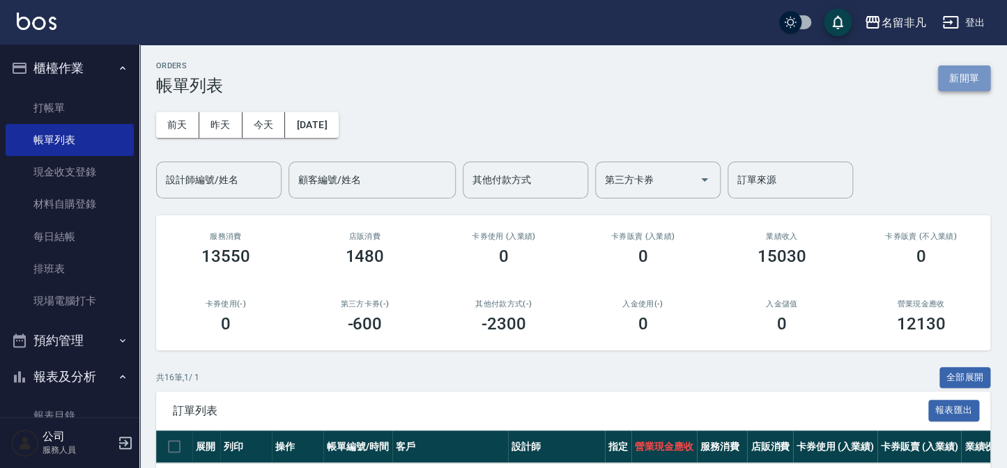
click at [965, 73] on button "新開單" at bounding box center [964, 78] width 52 height 26
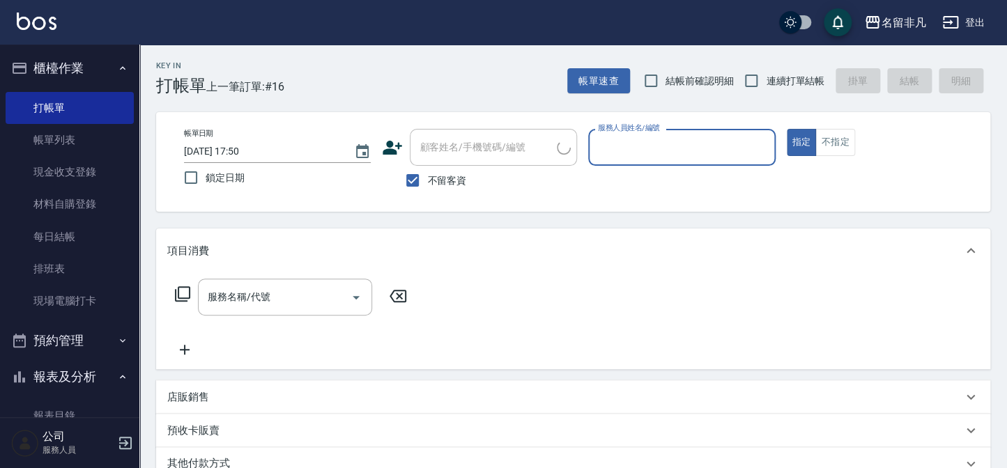
click at [627, 138] on input "服務人員姓名/編號" at bounding box center [681, 147] width 174 height 24
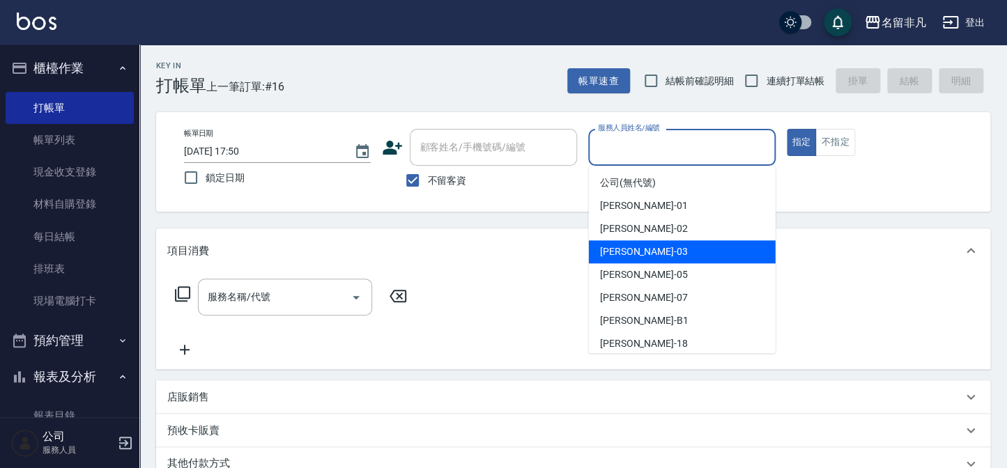
drag, startPoint x: 665, startPoint y: 251, endPoint x: 676, endPoint y: 237, distance: 17.8
click at [665, 249] on div "[PERSON_NAME] -03" at bounding box center [682, 251] width 187 height 23
type input "[PERSON_NAME]-03"
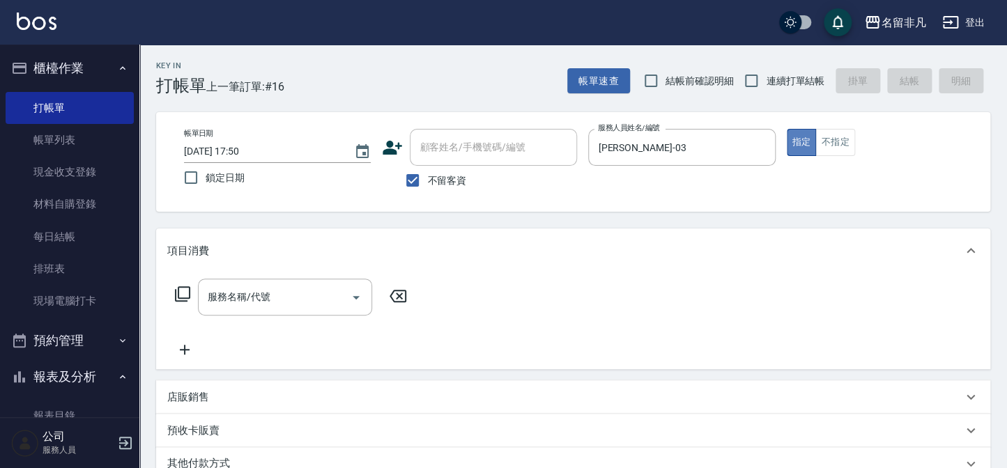
drag, startPoint x: 800, startPoint y: 139, endPoint x: 547, endPoint y: 137, distance: 252.9
click at [798, 139] on button "指定" at bounding box center [802, 142] width 30 height 27
click at [182, 289] on icon at bounding box center [182, 294] width 17 height 17
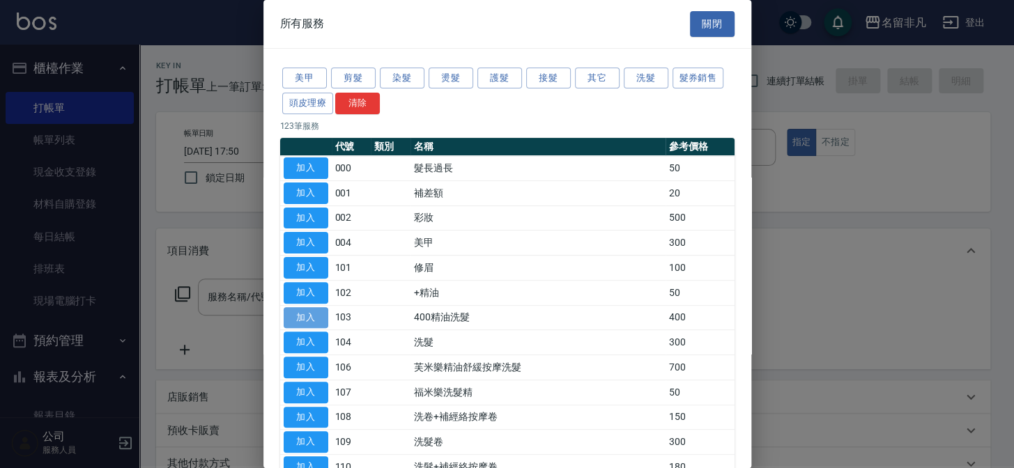
click at [314, 308] on button "加入" at bounding box center [306, 318] width 45 height 22
type input "400精油洗髮(103)"
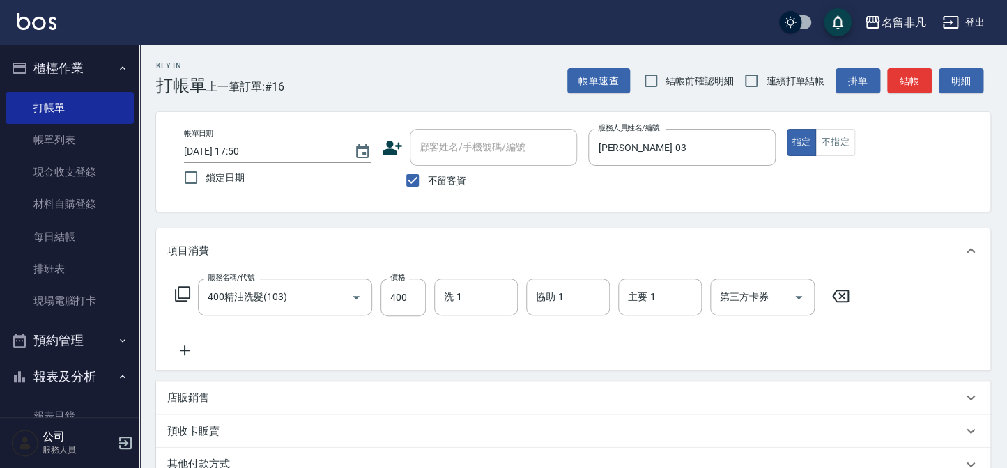
click at [187, 350] on icon at bounding box center [185, 351] width 10 height 10
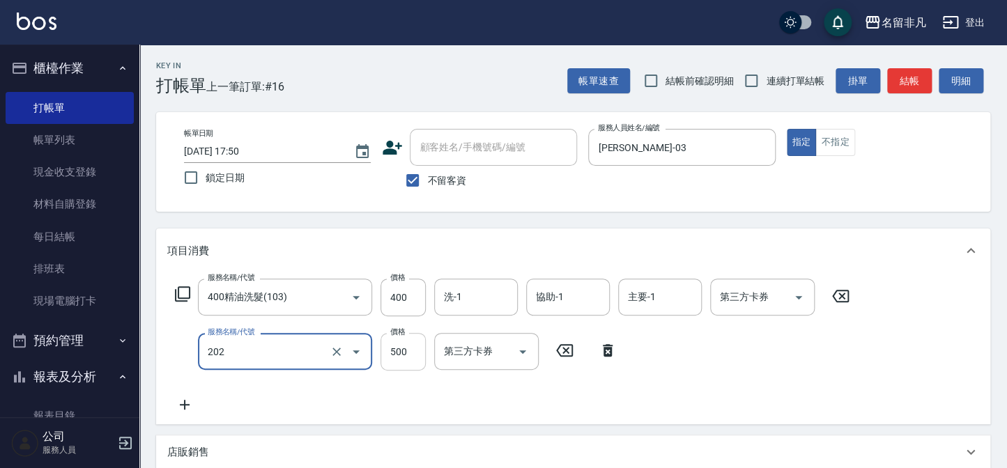
type input "剪髮(202)"
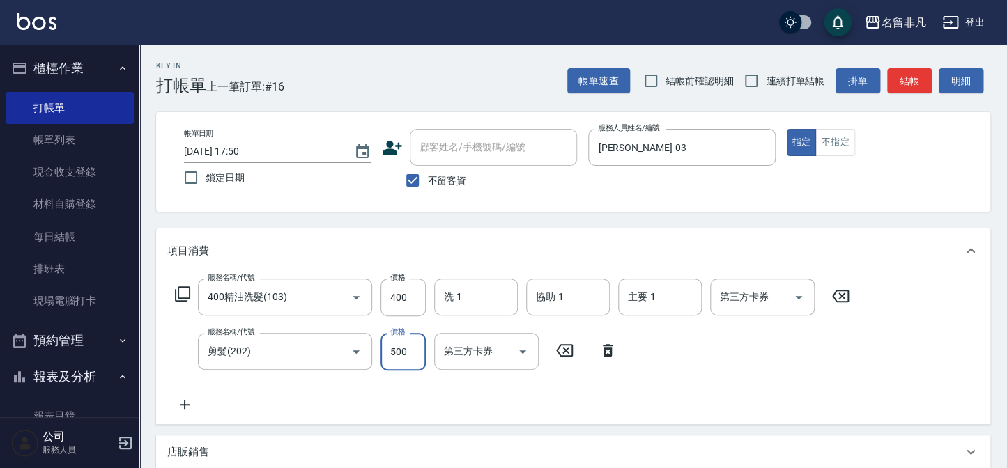
click at [394, 348] on input "500" at bounding box center [402, 352] width 45 height 38
click at [395, 348] on input "6600" at bounding box center [402, 352] width 45 height 38
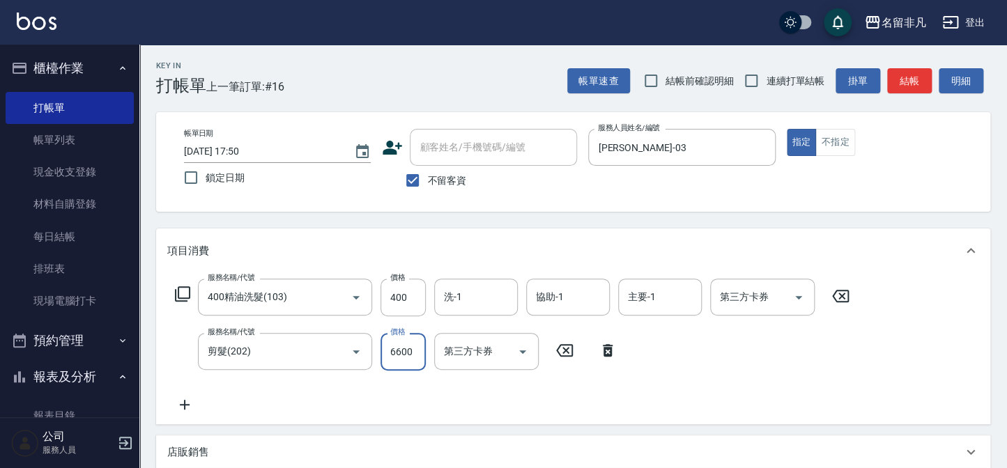
click at [395, 348] on input "6600" at bounding box center [402, 352] width 45 height 38
type input "600"
click at [800, 141] on button "指定" at bounding box center [802, 142] width 30 height 27
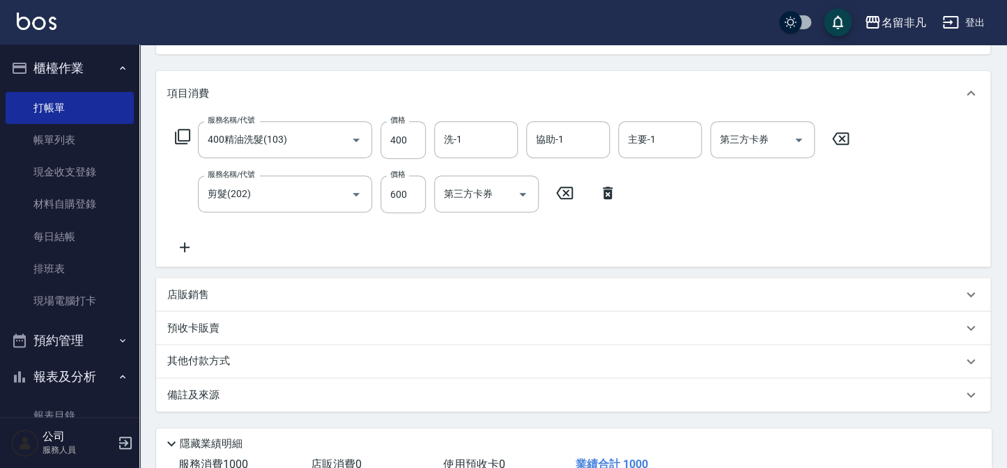
scroll to position [189, 0]
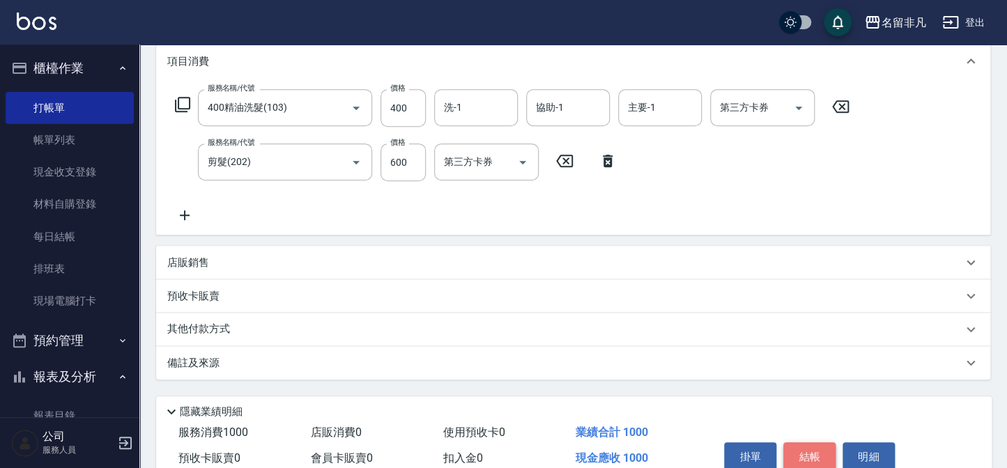
click at [800, 451] on button "結帳" at bounding box center [809, 456] width 52 height 29
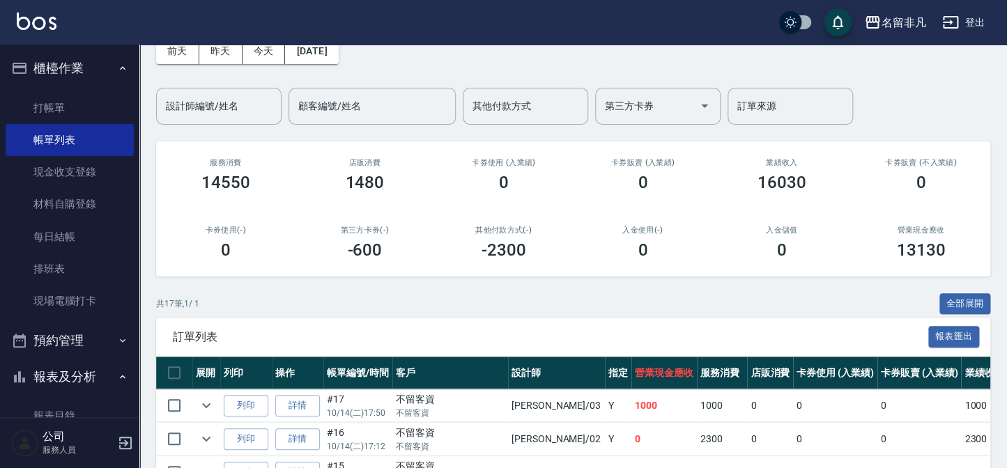
scroll to position [126, 0]
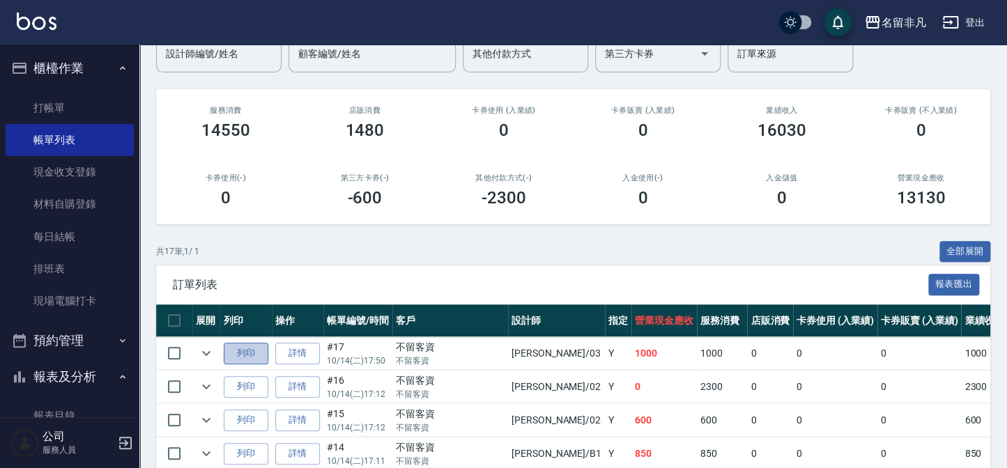
click at [245, 350] on button "列印" at bounding box center [246, 354] width 45 height 22
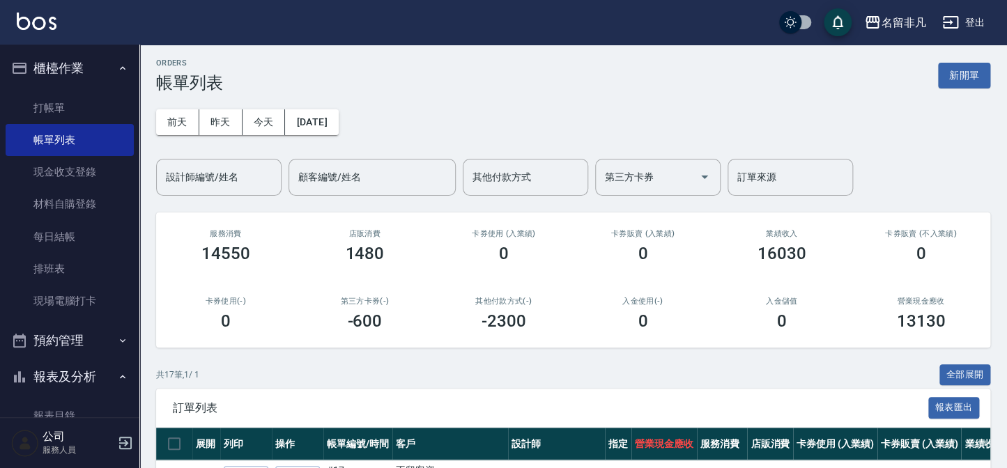
scroll to position [0, 0]
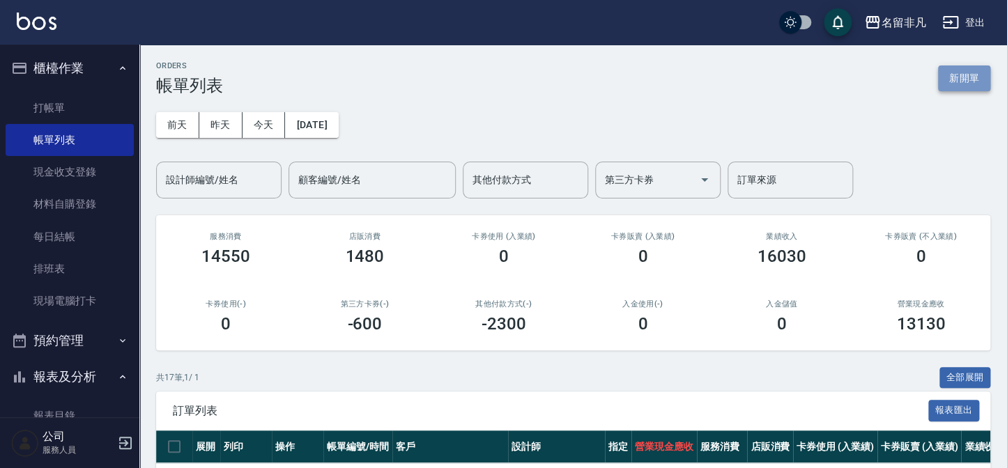
click at [968, 78] on button "新開單" at bounding box center [964, 78] width 52 height 26
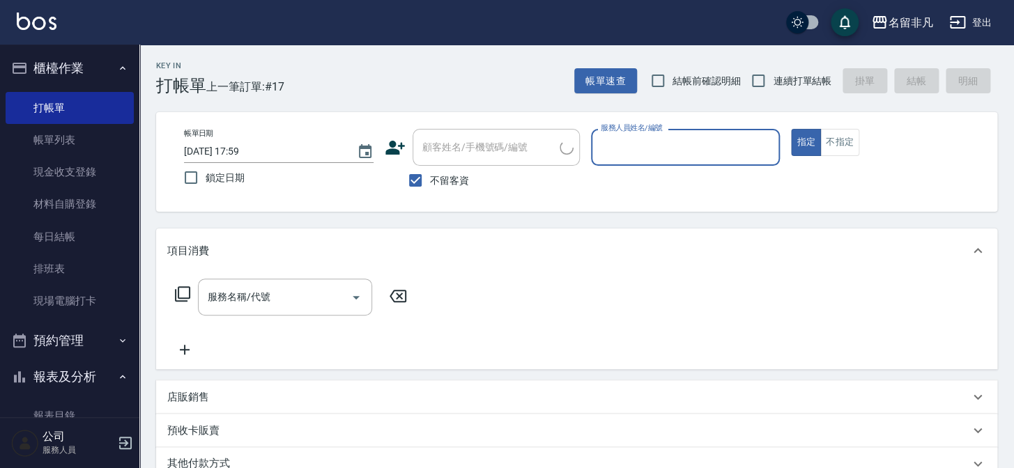
click at [449, 182] on span "不留客資" at bounding box center [449, 180] width 39 height 15
click at [430, 182] on input "不留客資" at bounding box center [415, 180] width 29 height 29
checkbox input "false"
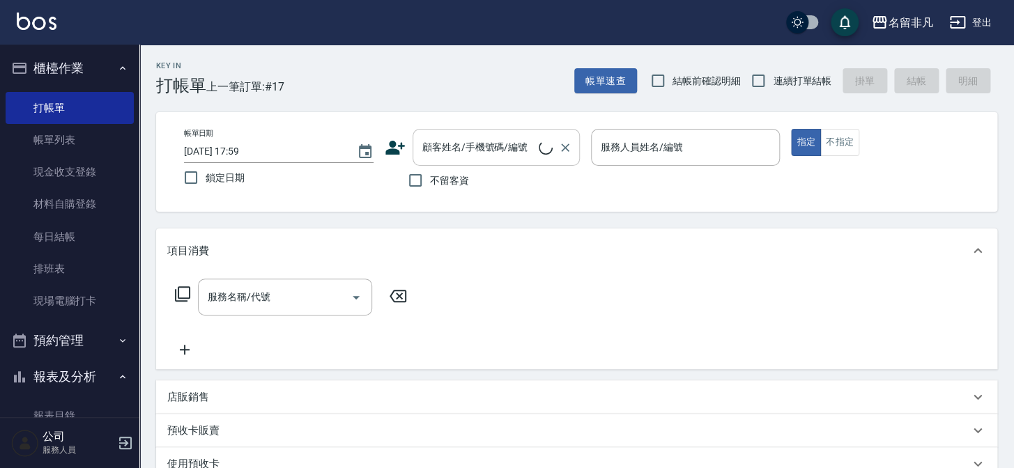
click at [458, 146] on div "顧客姓名/手機號碼/編號 顧客姓名/手機號碼/編號" at bounding box center [495, 147] width 167 height 37
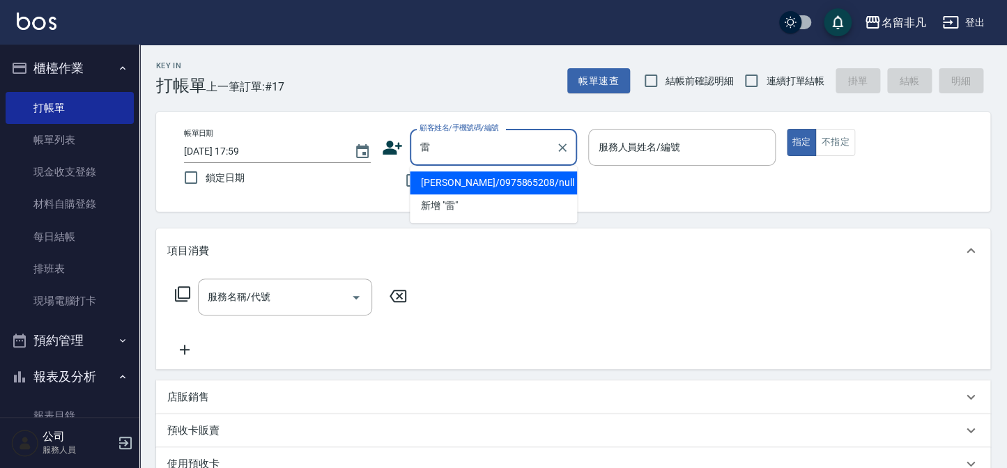
click at [479, 187] on li "[PERSON_NAME]/0975865208/null" at bounding box center [493, 182] width 167 height 23
type input "[PERSON_NAME]/0975865208/null"
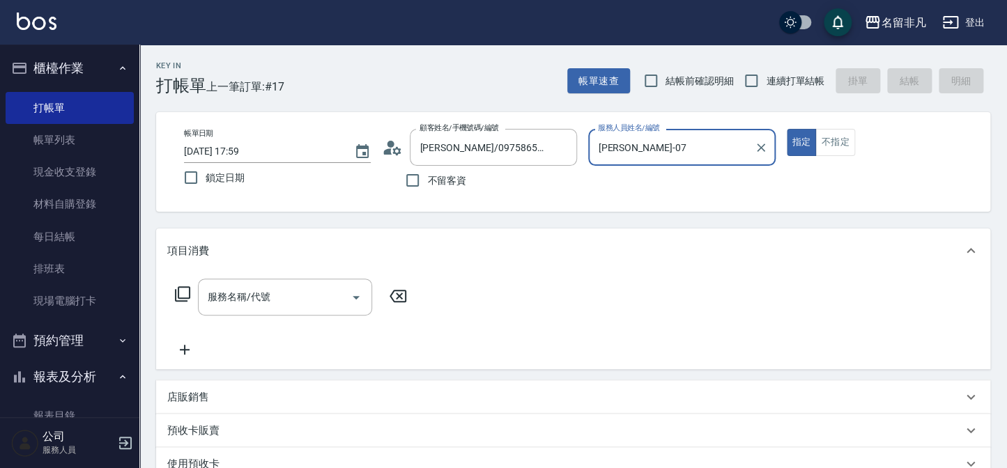
type input "[PERSON_NAME]-07"
click at [257, 307] on input "服務名稱/代號" at bounding box center [274, 297] width 141 height 24
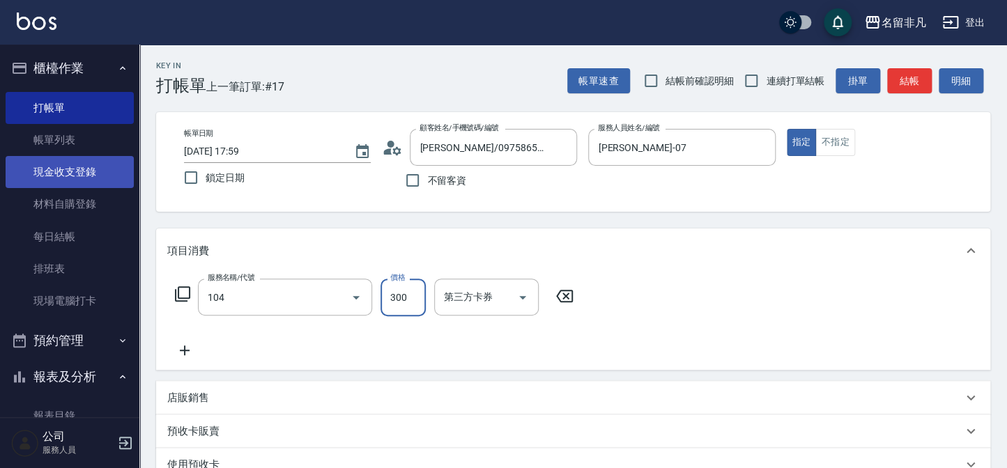
type input "洗髮(104)"
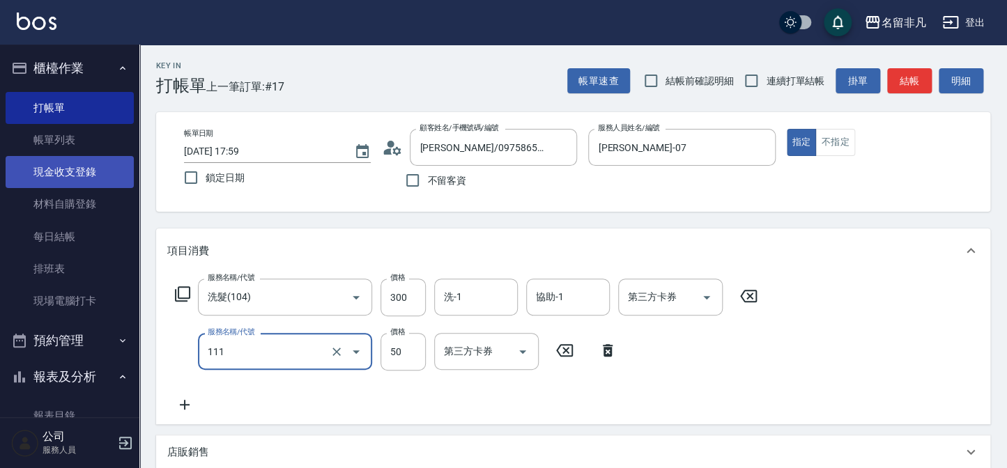
type input "上捲(111)"
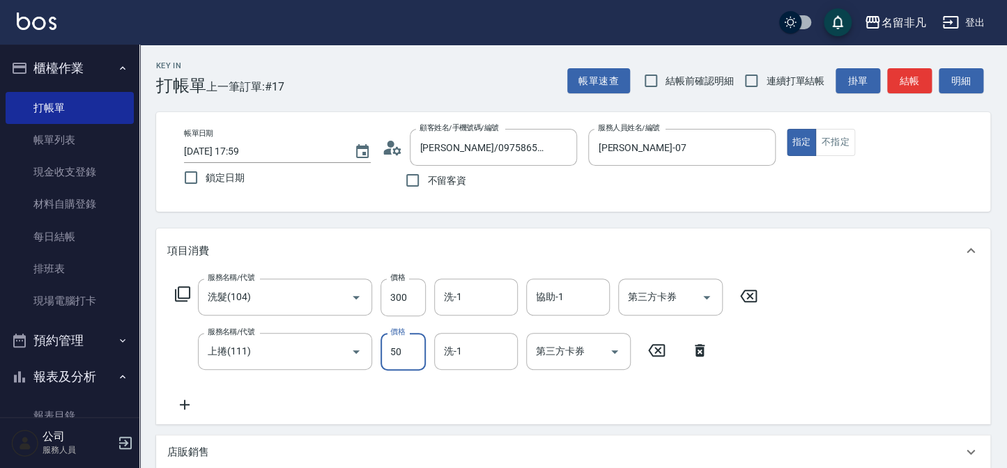
click at [870, 310] on div "服務名稱/代號 洗髮(104) 服務名稱/代號 價格 300 價格 洗-1 洗-1 協助-1 協助-1 第三方卡券 第三方卡券 服務名稱/代號 上捲(111)…" at bounding box center [573, 348] width 834 height 151
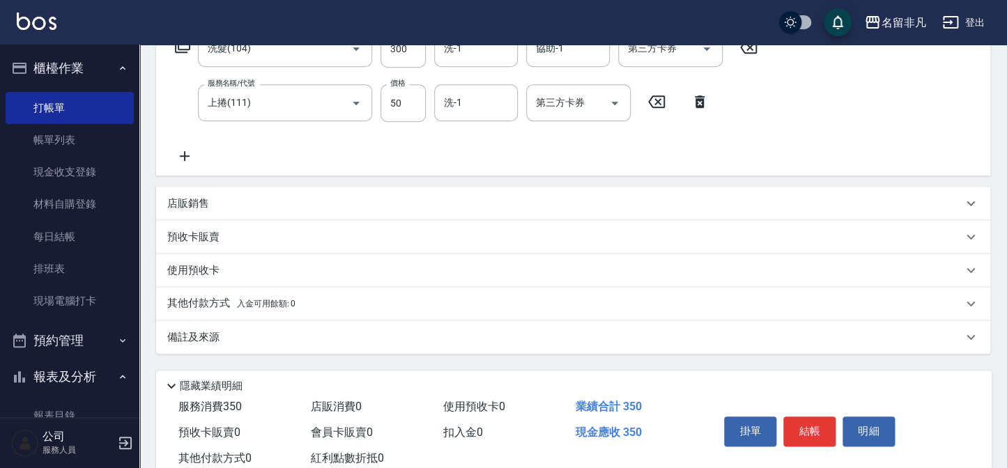
scroll to position [253, 0]
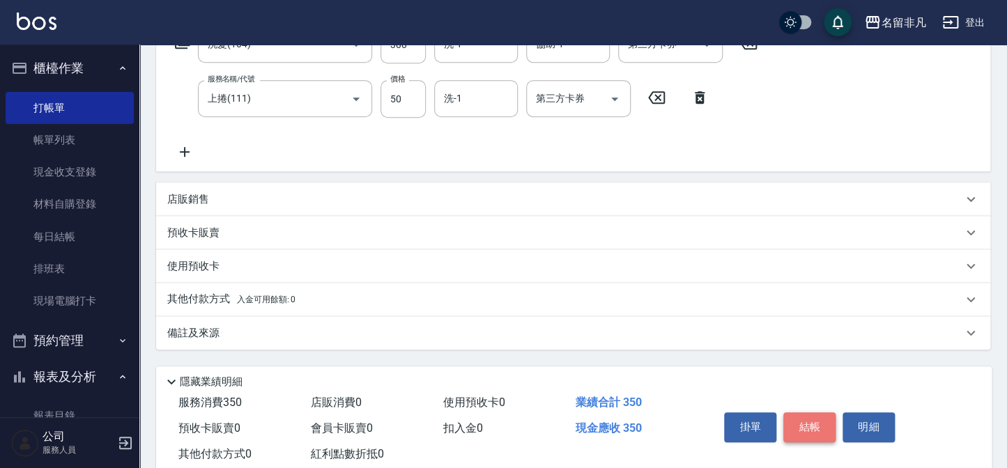
click at [798, 424] on button "結帳" at bounding box center [809, 426] width 52 height 29
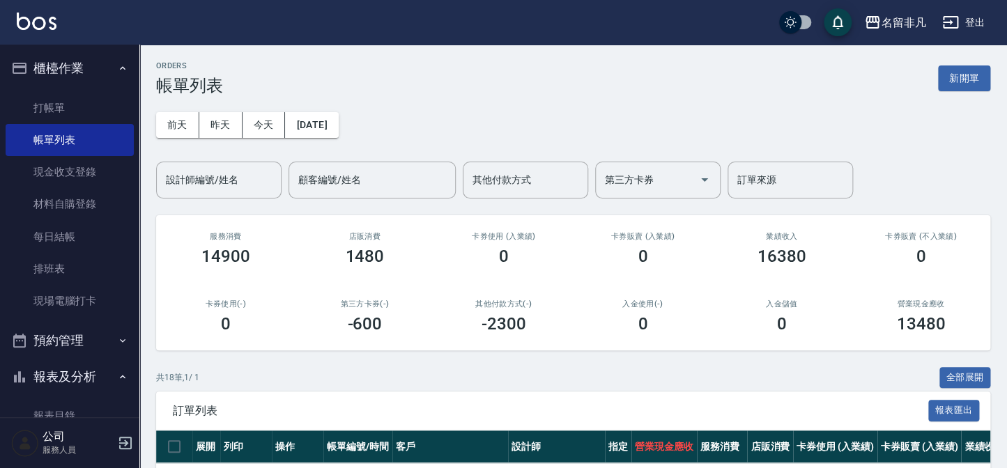
scroll to position [189, 0]
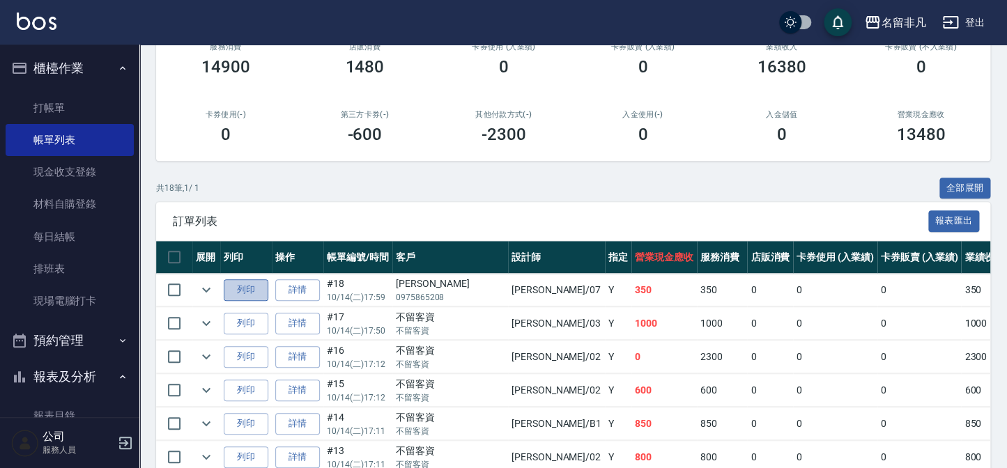
click at [250, 292] on button "列印" at bounding box center [246, 290] width 45 height 22
